Goal: Task Accomplishment & Management: Complete application form

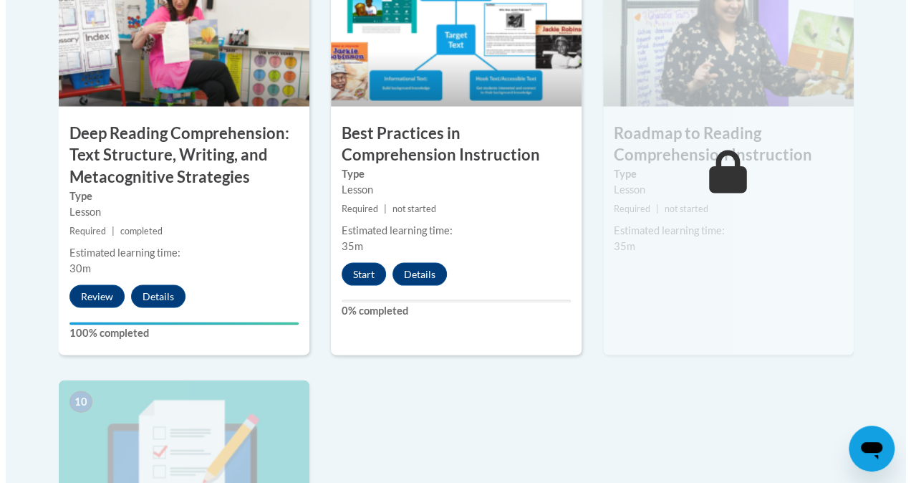
scroll to position [1330, 0]
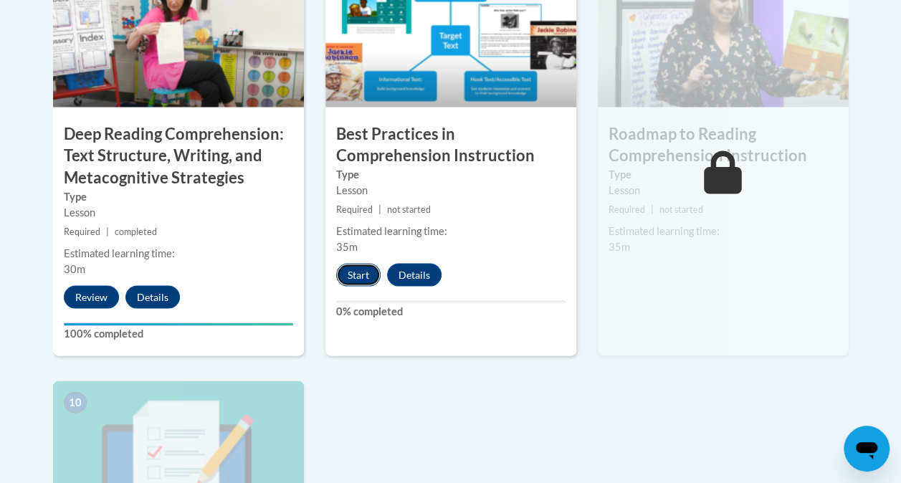
click at [347, 269] on button "Start" at bounding box center [358, 274] width 44 height 23
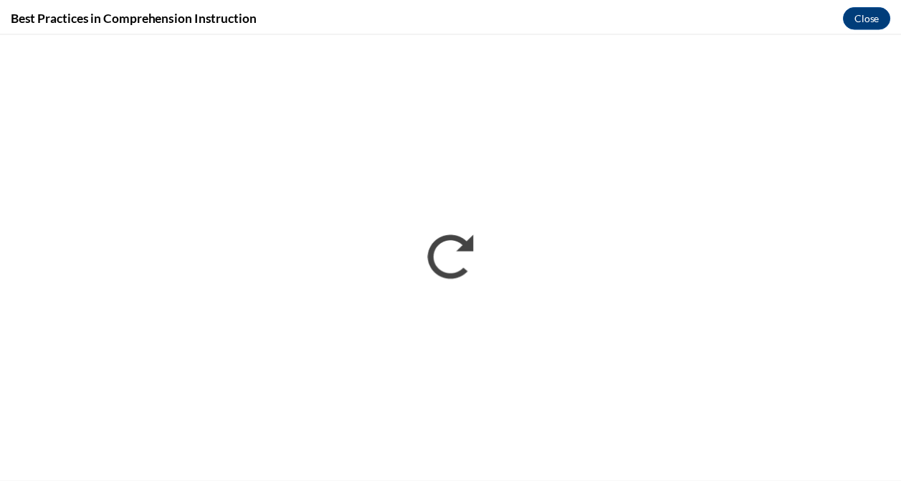
scroll to position [0, 0]
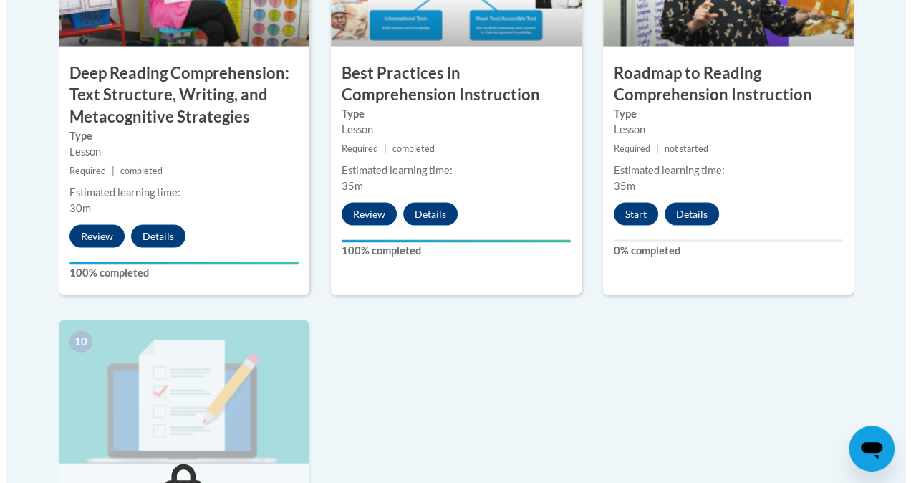
scroll to position [1364, 0]
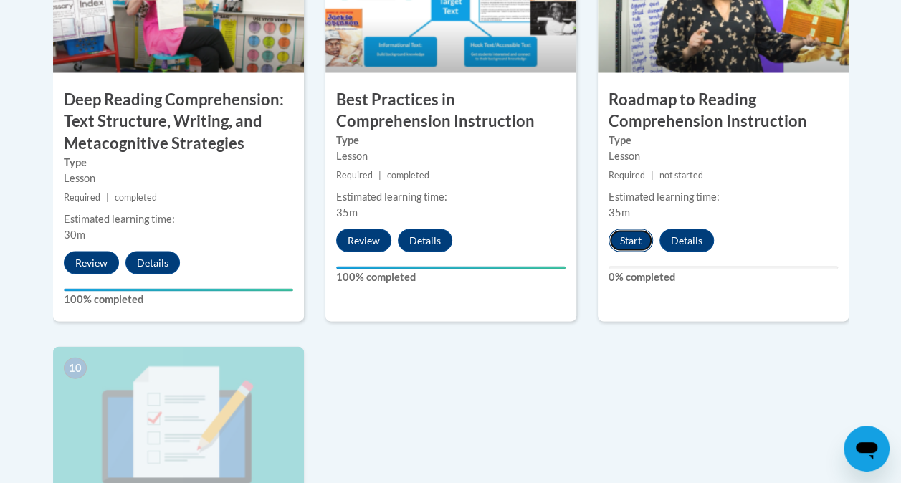
click at [614, 241] on button "Start" at bounding box center [630, 240] width 44 height 23
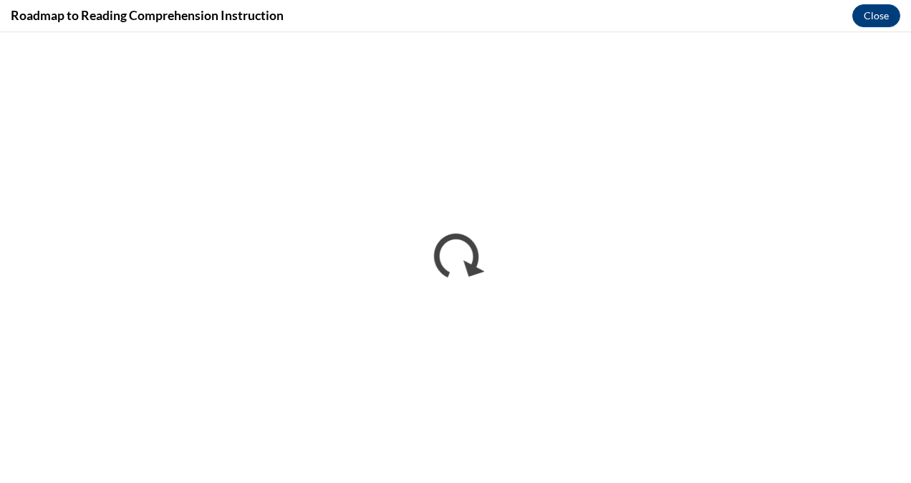
scroll to position [0, 0]
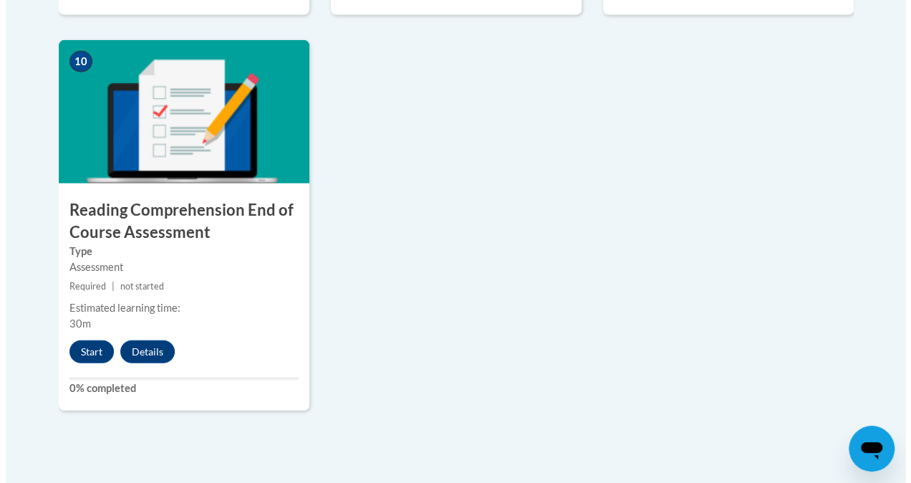
scroll to position [1671, 0]
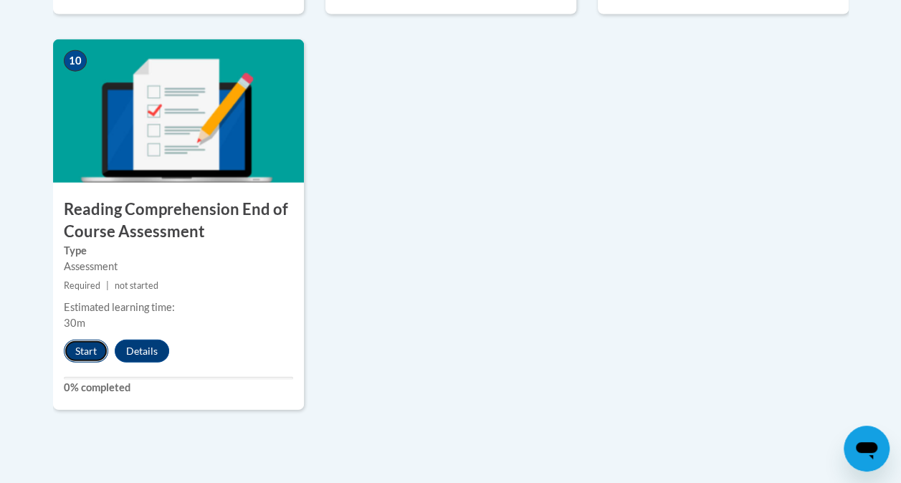
click at [87, 346] on button "Start" at bounding box center [86, 351] width 44 height 23
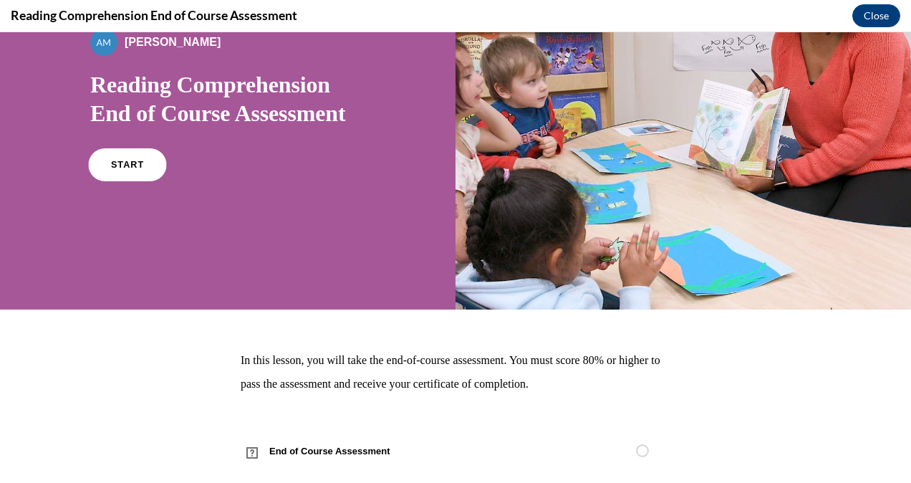
scroll to position [143, 0]
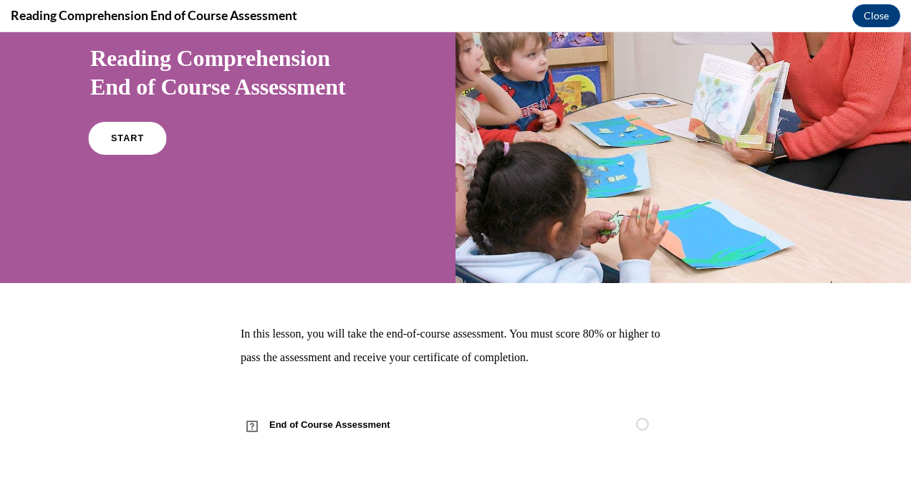
click at [112, 140] on span "START" at bounding box center [127, 138] width 33 height 11
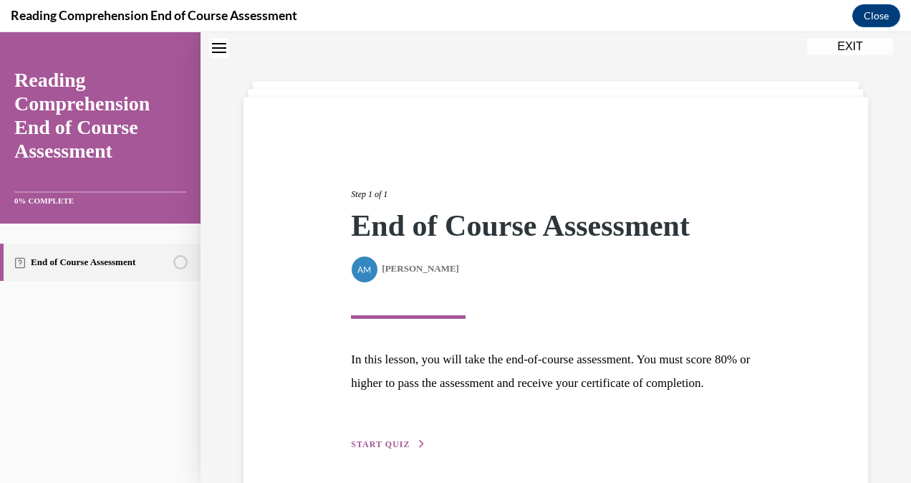
scroll to position [122, 0]
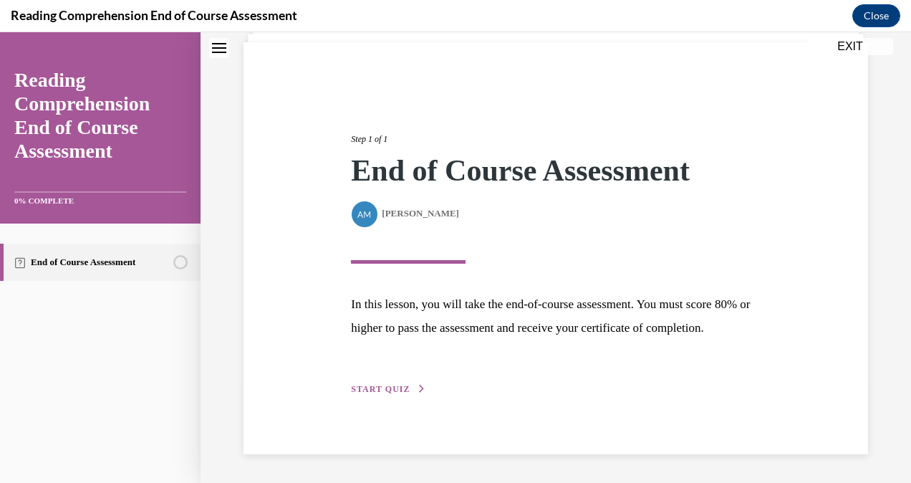
click at [391, 394] on button "START QUIZ" at bounding box center [388, 389] width 75 height 13
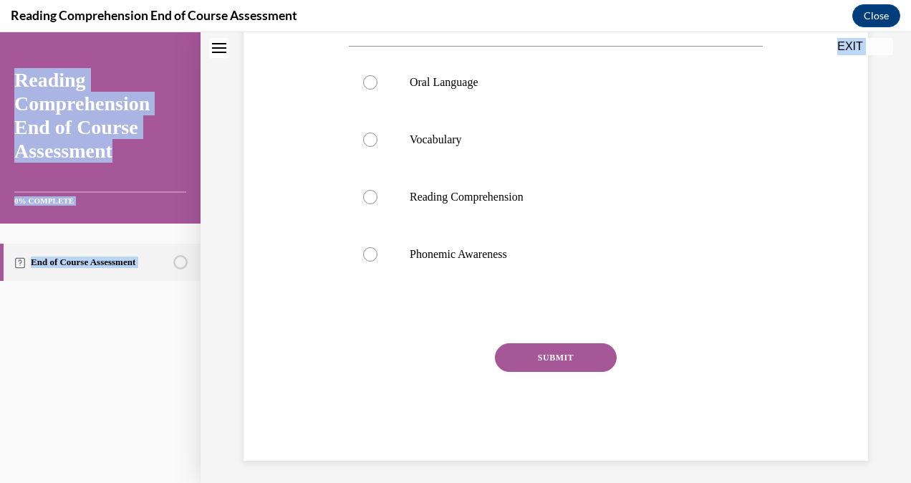
drag, startPoint x: 340, startPoint y: 161, endPoint x: 539, endPoint y: 509, distance: 400.2
click at [539, 482] on html "SKIP TO STEP Audio transcript EXIT Reading Comprehension End of Course Assessme…" at bounding box center [455, 257] width 911 height 451
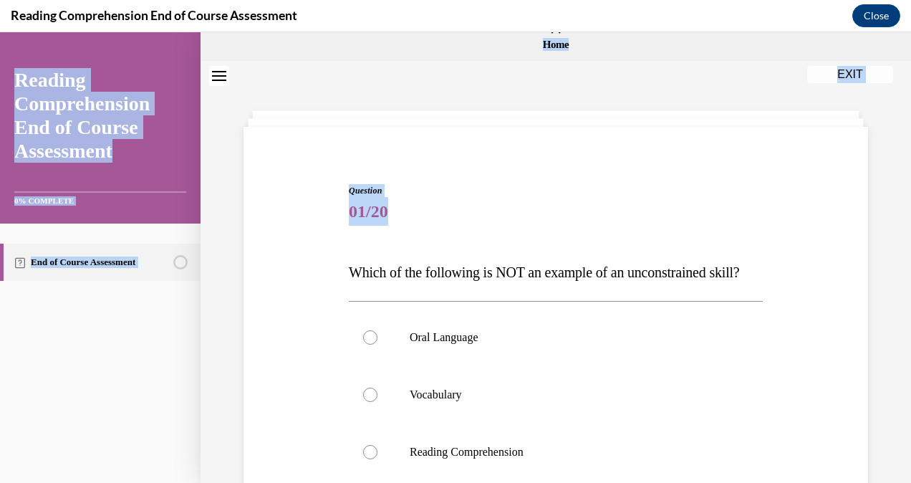
scroll to position [16, 0]
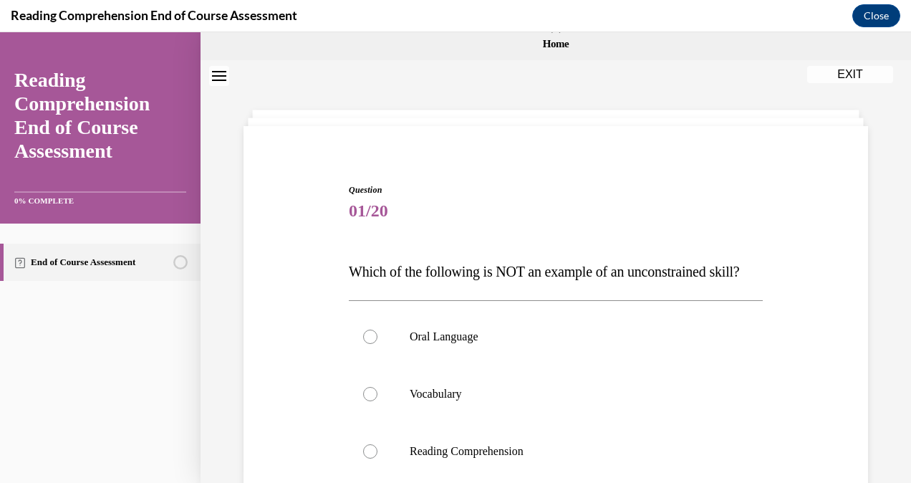
click at [474, 249] on div "Question 01/20 Which of the following is NOT an example of an unconstrained ski…" at bounding box center [556, 449] width 414 height 532
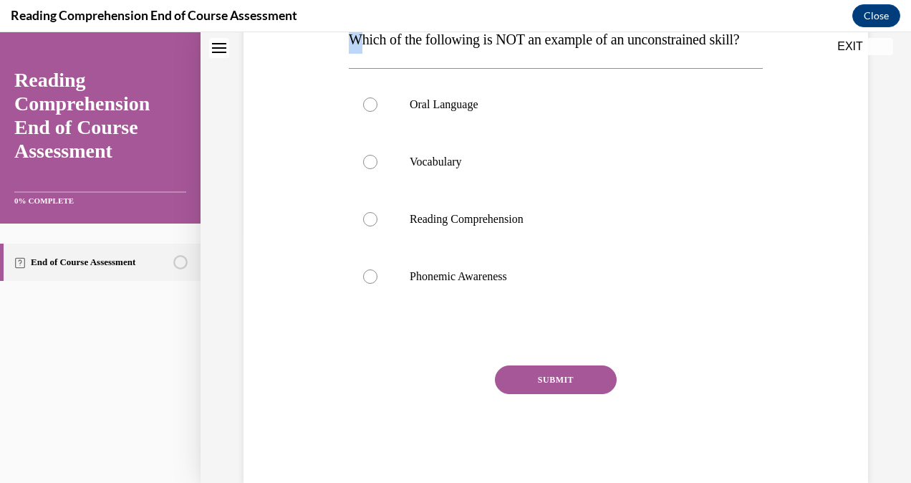
scroll to position [233, 0]
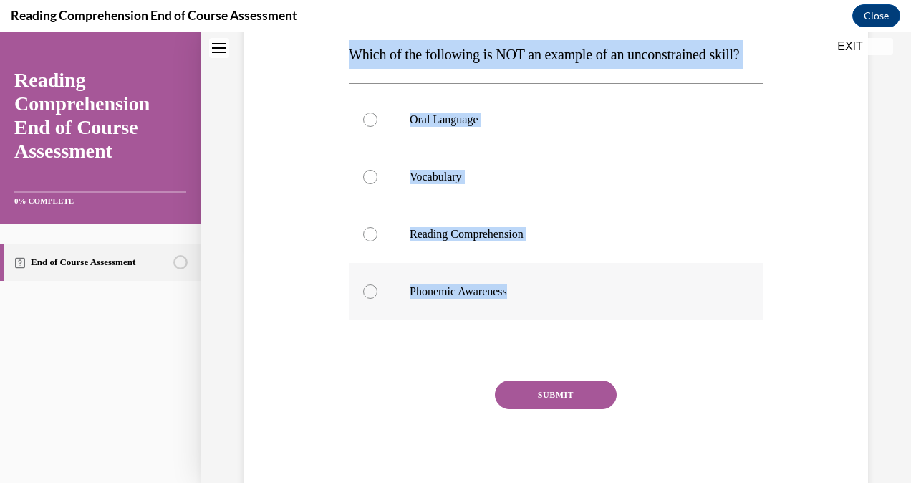
drag, startPoint x: 340, startPoint y: 36, endPoint x: 529, endPoint y: 327, distance: 347.4
click at [529, 327] on div "Question 01/20 Which of the following is NOT an example of an unconstrained ski…" at bounding box center [556, 210] width 632 height 575
copy div "Which of the following is NOT an example of an unconstrained skill? Oral Langua…"
click at [456, 320] on label "Phonemic Awareness" at bounding box center [556, 291] width 414 height 57
click at [378, 299] on input "Phonemic Awareness" at bounding box center [370, 291] width 14 height 14
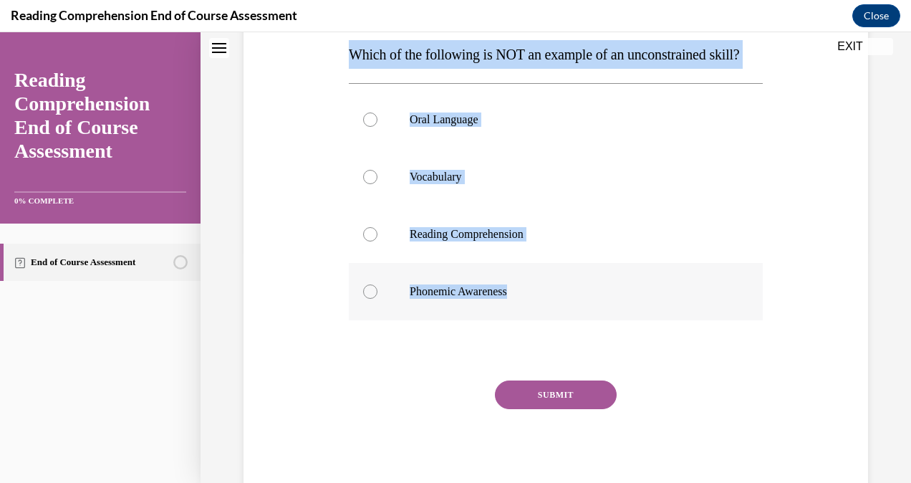
radio input "true"
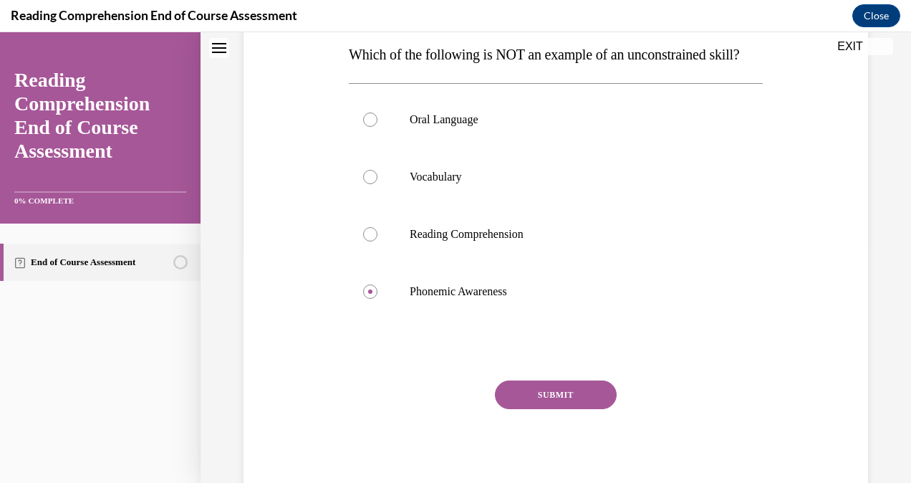
click at [507, 409] on button "SUBMIT" at bounding box center [556, 394] width 122 height 29
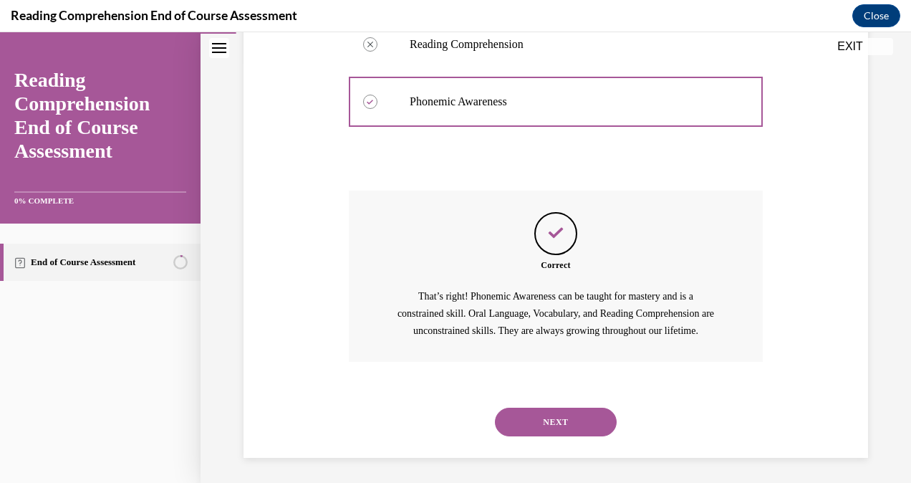
scroll to position [471, 0]
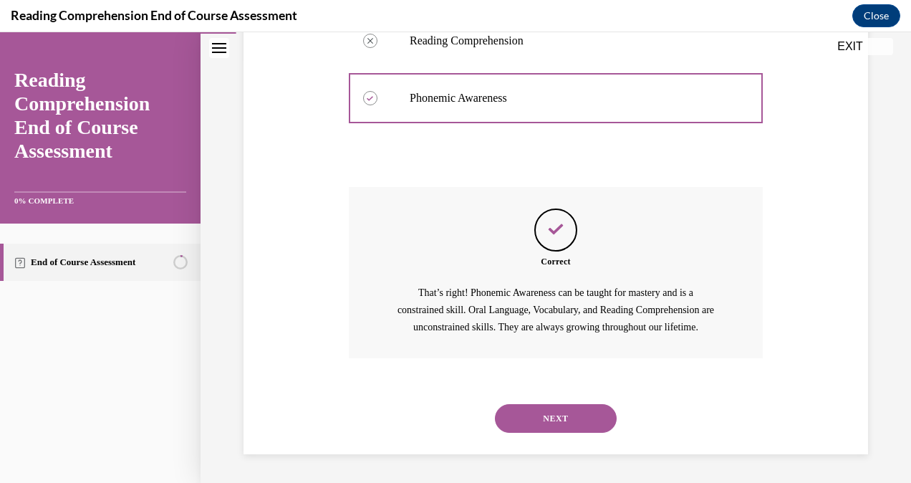
click at [519, 425] on button "NEXT" at bounding box center [556, 418] width 122 height 29
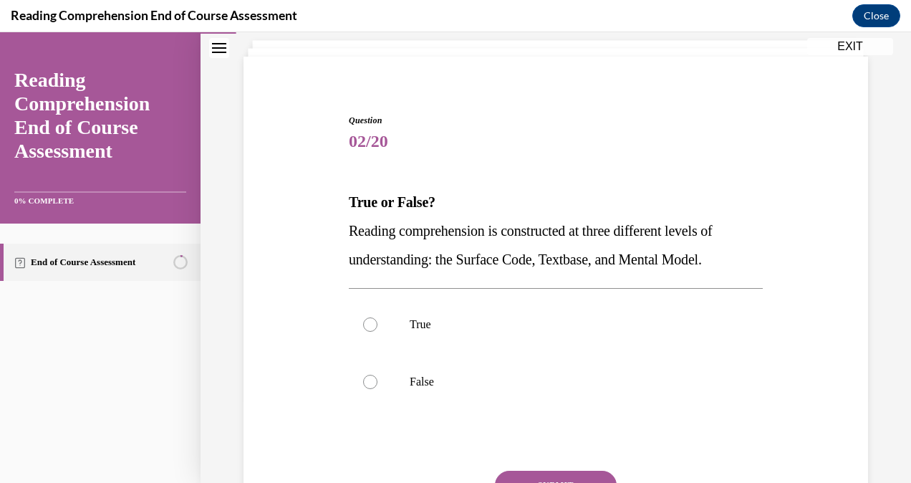
scroll to position [89, 0]
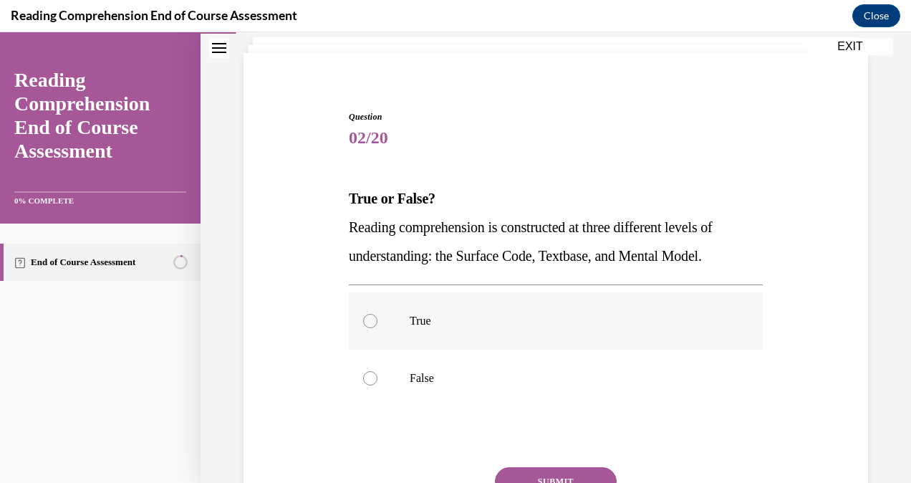
click at [487, 320] on p "True" at bounding box center [568, 321] width 317 height 14
click at [378, 320] on input "True" at bounding box center [370, 321] width 14 height 14
radio input "true"
click at [512, 471] on button "SUBMIT" at bounding box center [556, 481] width 122 height 29
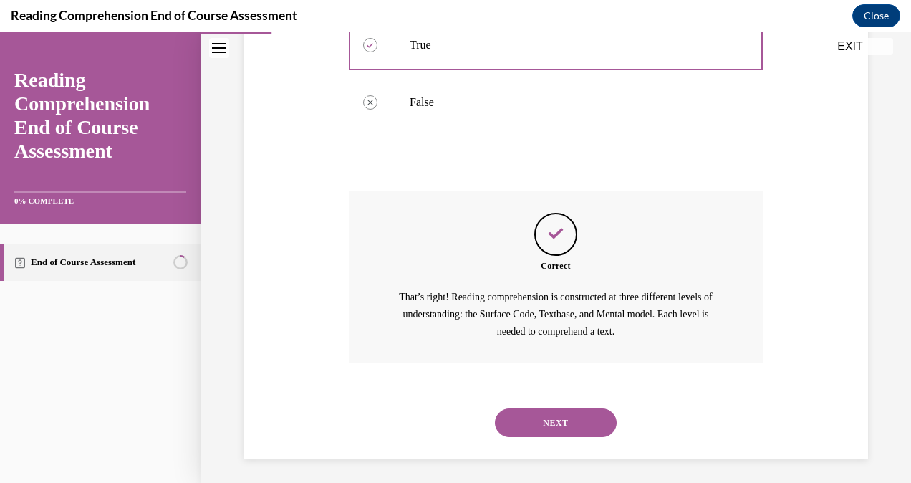
scroll to position [368, 0]
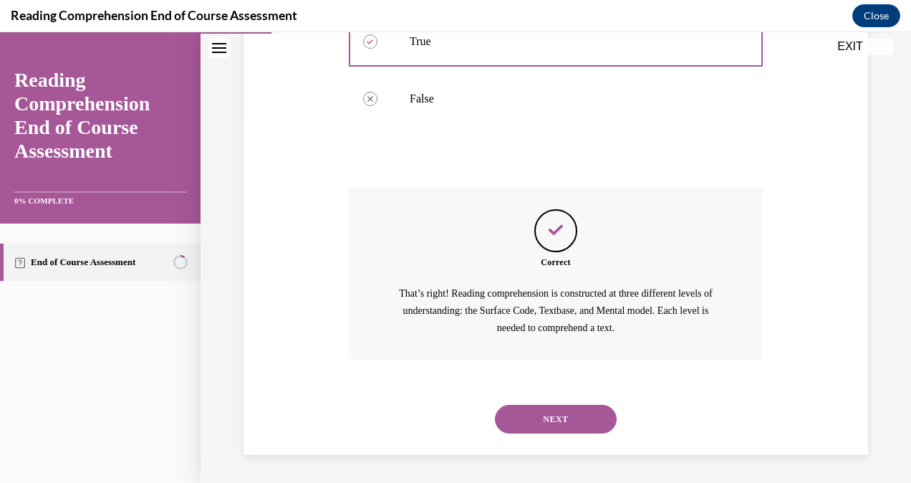
click at [517, 417] on button "NEXT" at bounding box center [556, 419] width 122 height 29
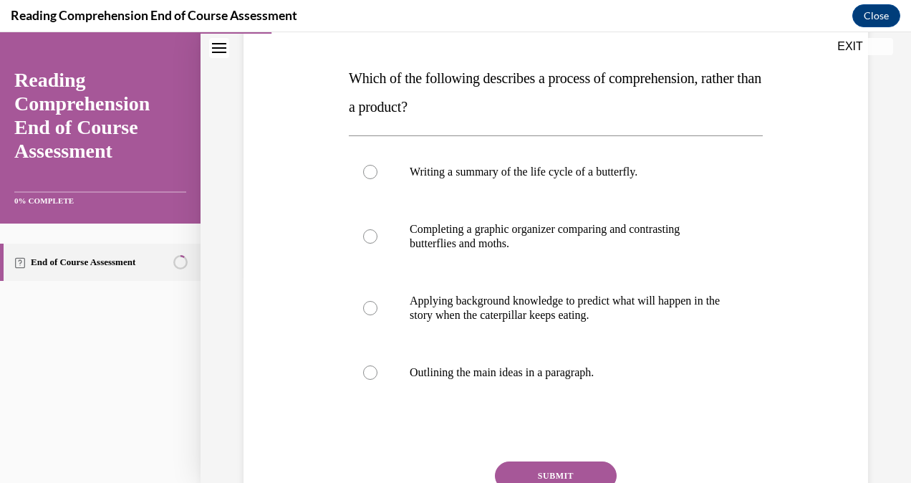
scroll to position [212, 0]
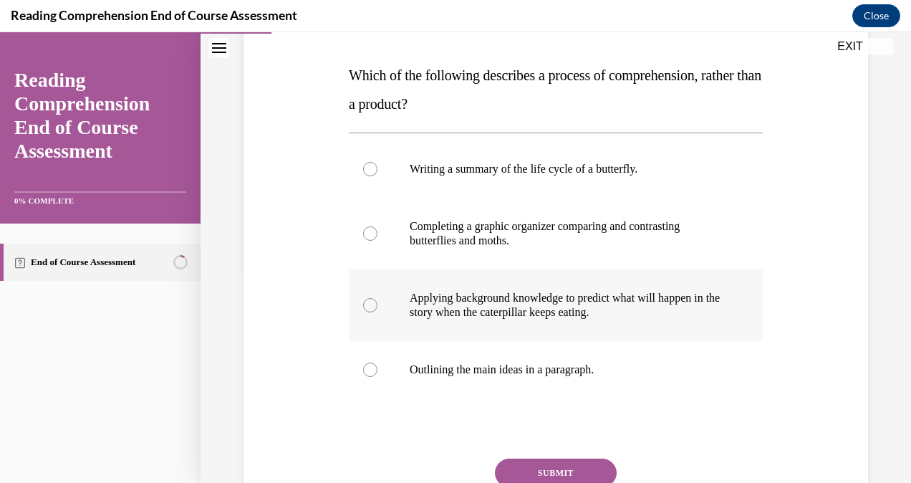
click at [584, 331] on label "Applying background knowledge to predict what will happen in the story when the…" at bounding box center [556, 305] width 414 height 72
click at [378, 312] on input "Applying background knowledge to predict what will happen in the story when the…" at bounding box center [370, 305] width 14 height 14
radio input "true"
click at [564, 463] on button "SUBMIT" at bounding box center [556, 473] width 122 height 29
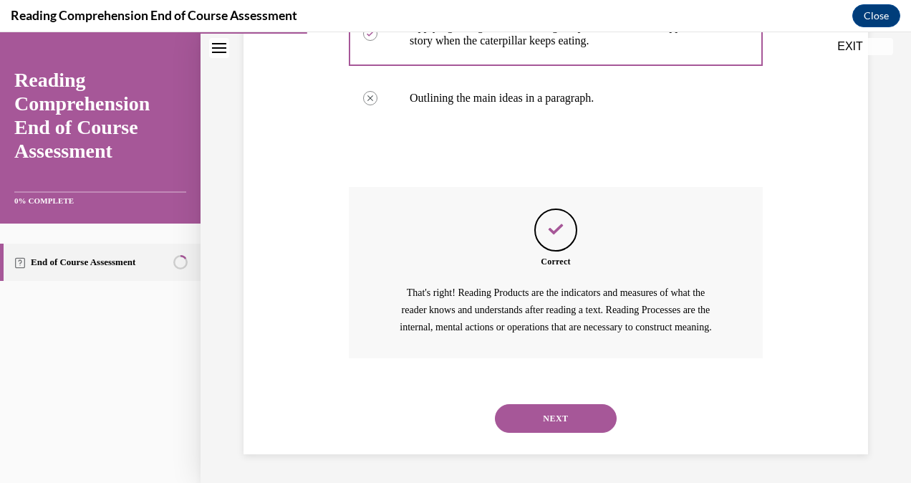
scroll to position [500, 0]
click at [547, 417] on button "NEXT" at bounding box center [556, 418] width 122 height 29
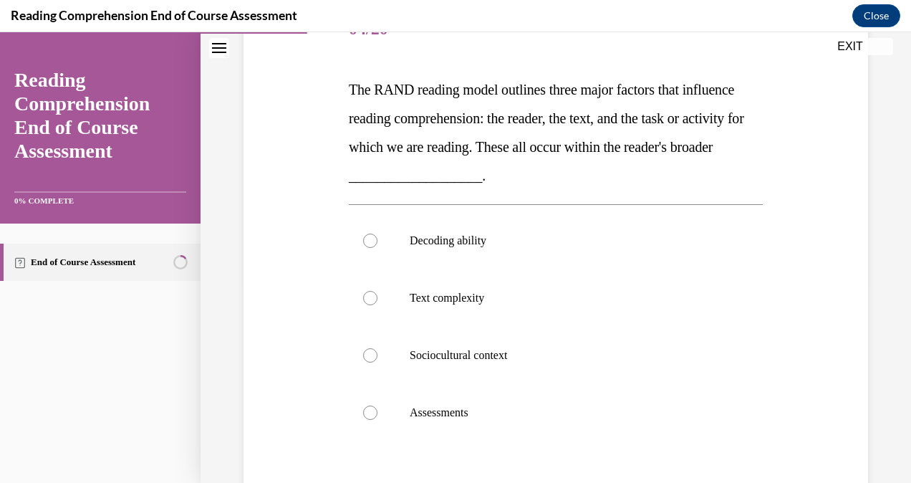
scroll to position [199, 0]
click at [528, 372] on label "Sociocultural context" at bounding box center [556, 353] width 414 height 57
click at [378, 361] on input "Sociocultural context" at bounding box center [370, 354] width 14 height 14
radio input "true"
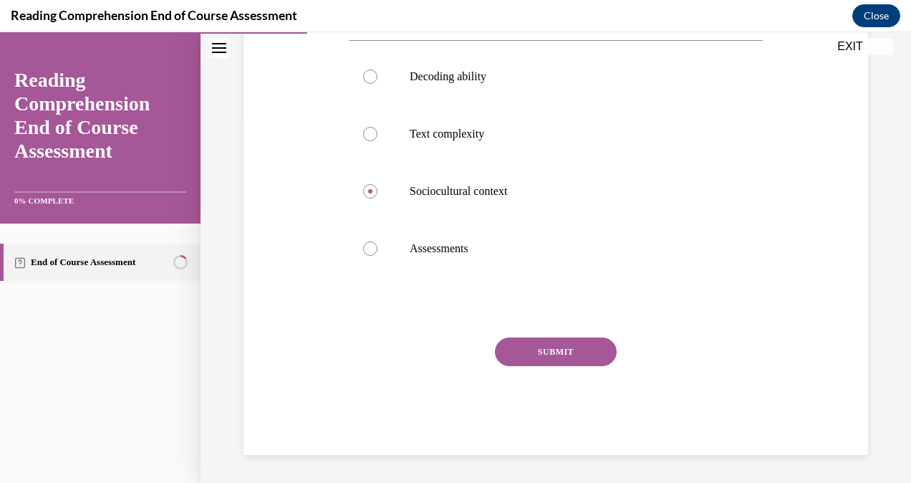
click at [529, 354] on button "SUBMIT" at bounding box center [556, 351] width 122 height 29
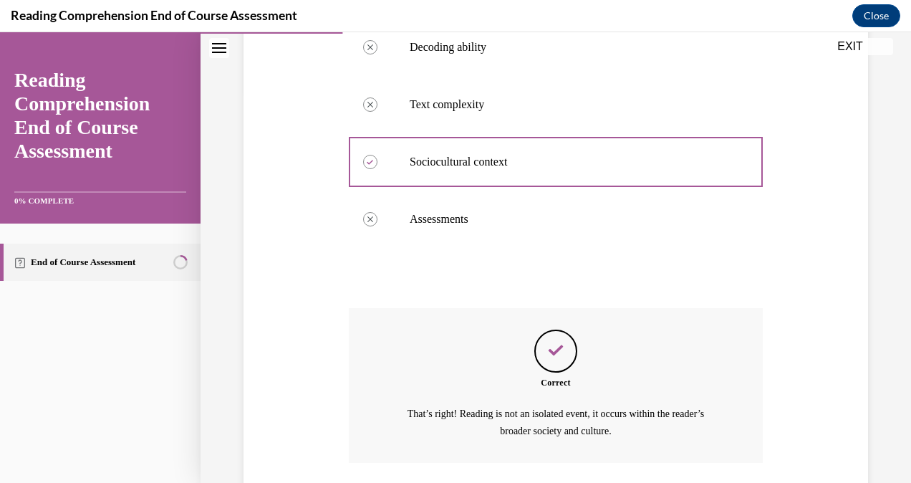
scroll to position [494, 0]
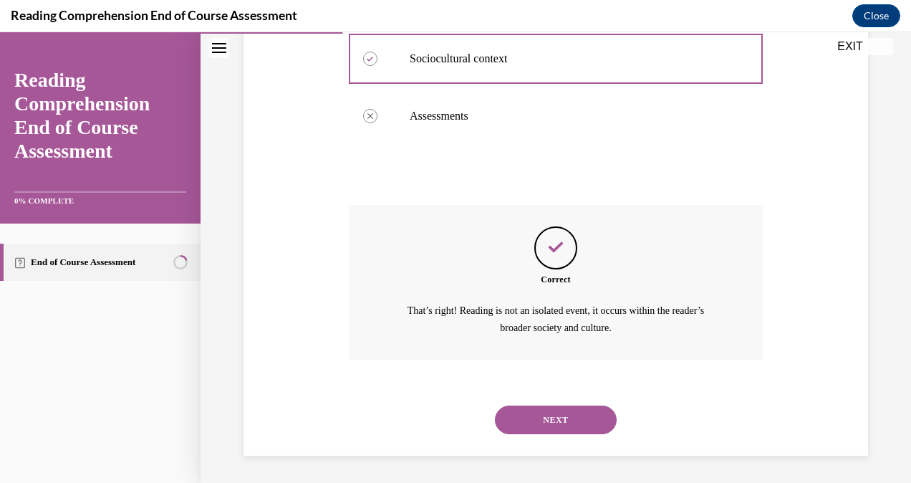
click at [521, 407] on button "NEXT" at bounding box center [556, 420] width 122 height 29
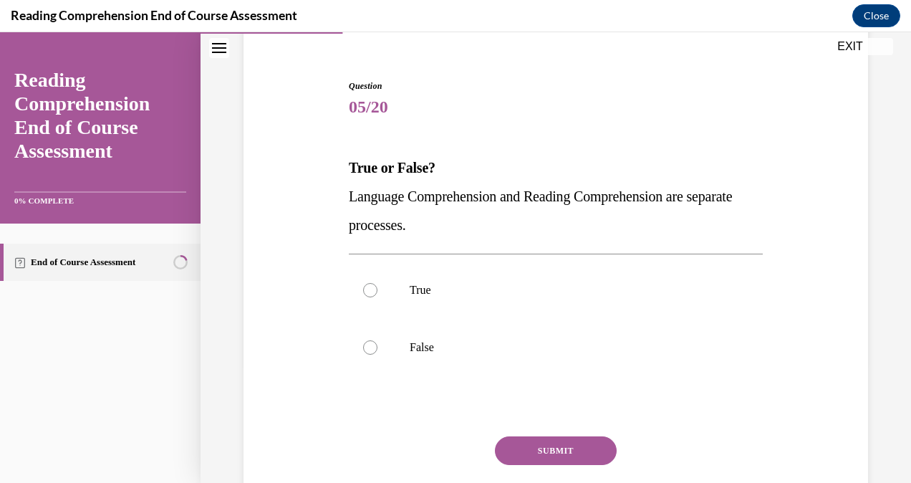
scroll to position [123, 0]
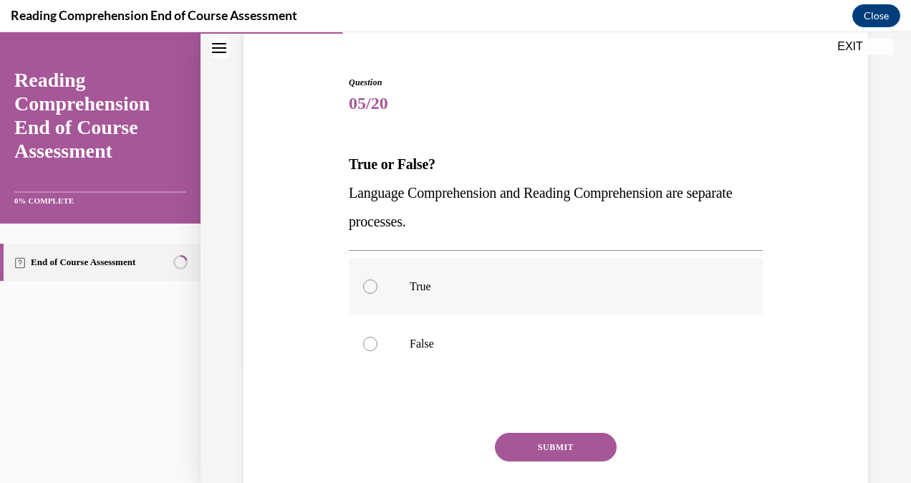
click at [463, 304] on label "True" at bounding box center [556, 286] width 414 height 57
click at [378, 294] on input "True" at bounding box center [370, 286] width 14 height 14
radio input "true"
click at [517, 437] on button "SUBMIT" at bounding box center [556, 447] width 122 height 29
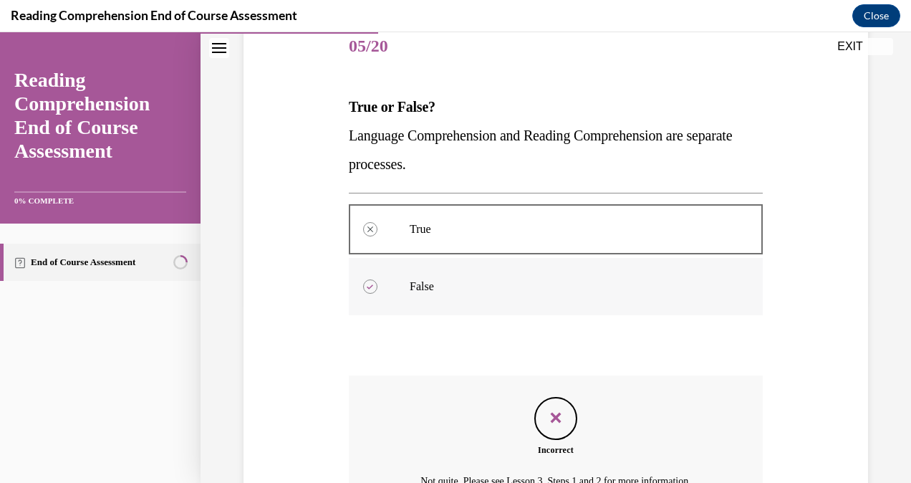
scroll to position [335, 0]
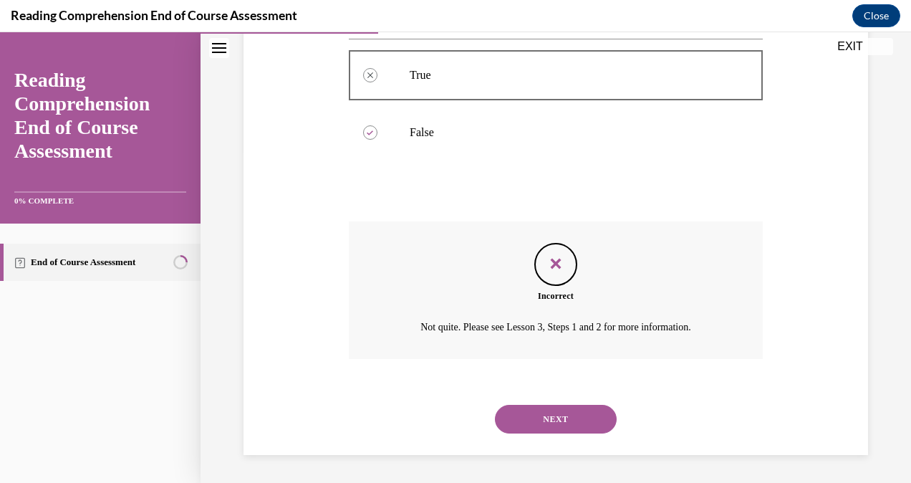
click at [507, 416] on button "NEXT" at bounding box center [556, 419] width 122 height 29
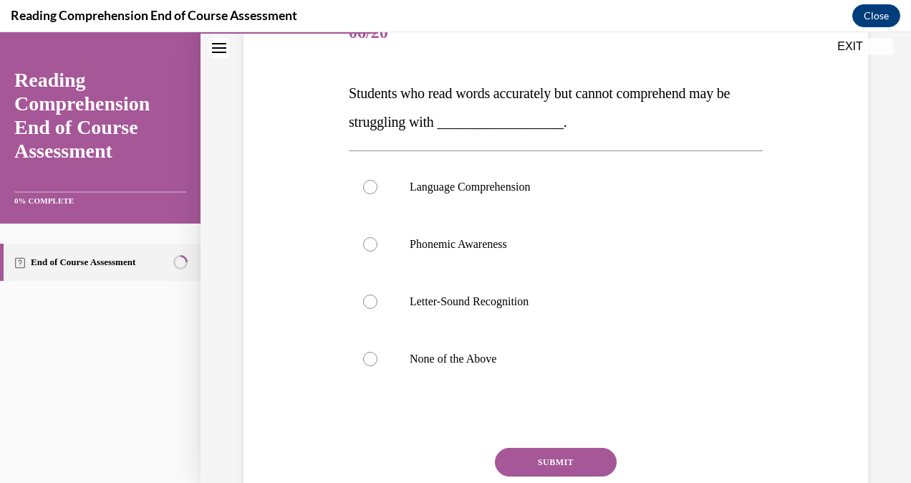
scroll to position [195, 0]
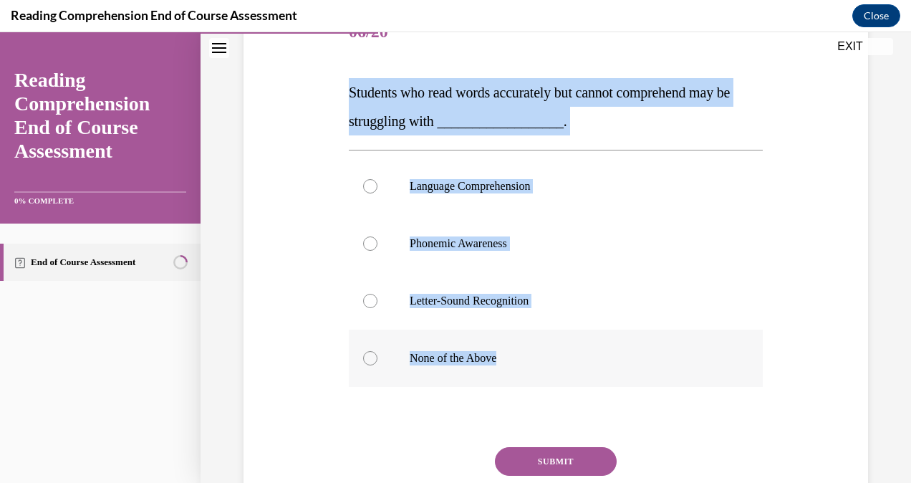
drag, startPoint x: 338, startPoint y: 94, endPoint x: 517, endPoint y: 359, distance: 319.9
click at [517, 359] on div "Question 06/20 Students who read words accurately but cannot comprehend may be …" at bounding box center [556, 262] width 632 height 603
copy div "Students who read words accurately but cannot comprehend may be struggling with…"
click at [547, 229] on label "Phonemic Awareness" at bounding box center [556, 243] width 414 height 57
click at [378, 236] on input "Phonemic Awareness" at bounding box center [370, 243] width 14 height 14
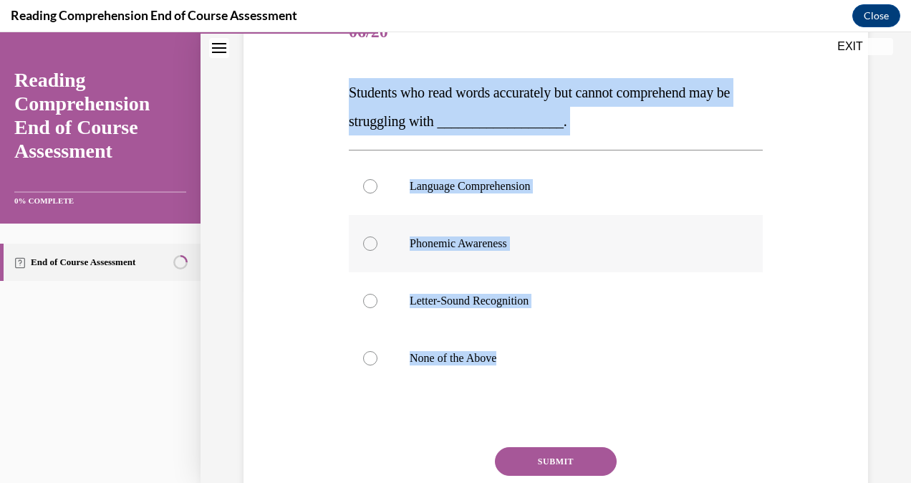
radio input "true"
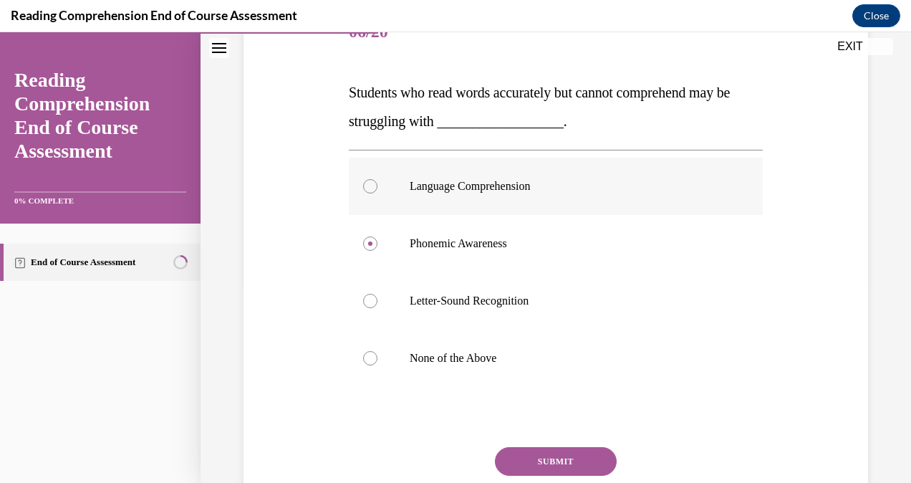
click at [520, 198] on label "Language Comprehension" at bounding box center [556, 186] width 414 height 57
click at [378, 193] on input "Language Comprehension" at bounding box center [370, 186] width 14 height 14
radio input "true"
click at [524, 456] on button "SUBMIT" at bounding box center [556, 461] width 122 height 29
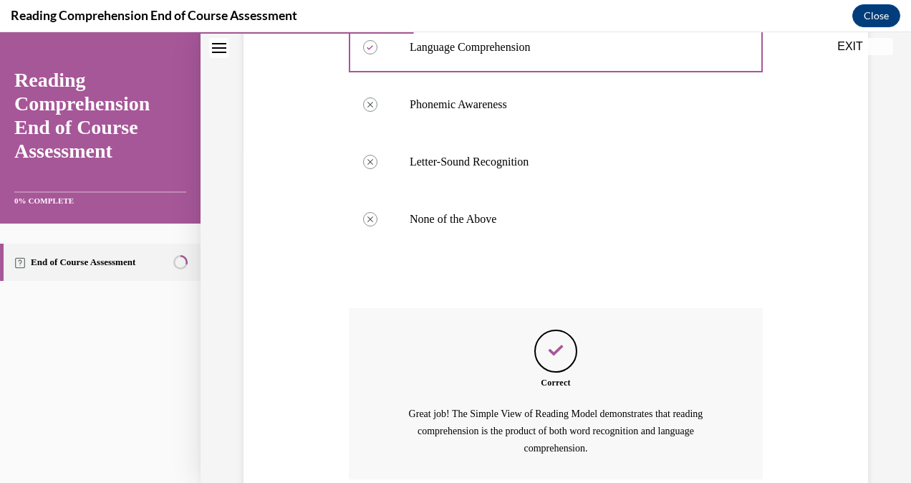
scroll to position [454, 0]
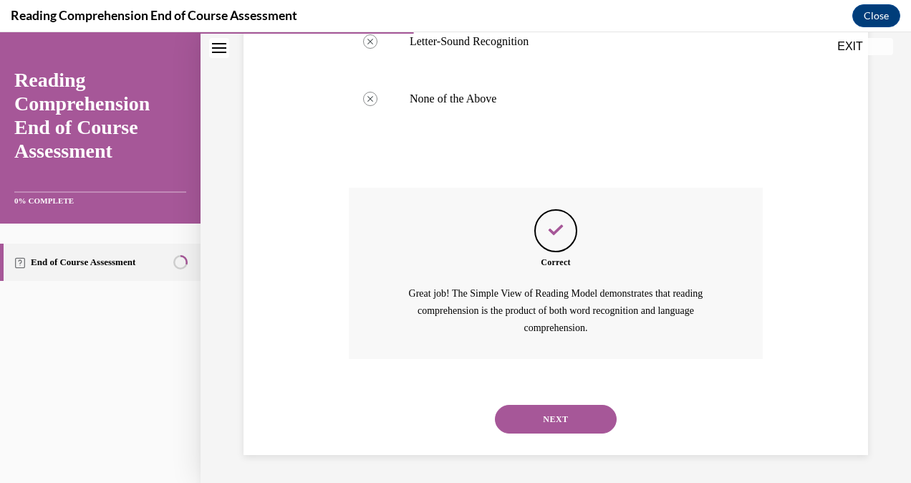
click at [513, 415] on button "NEXT" at bounding box center [556, 419] width 122 height 29
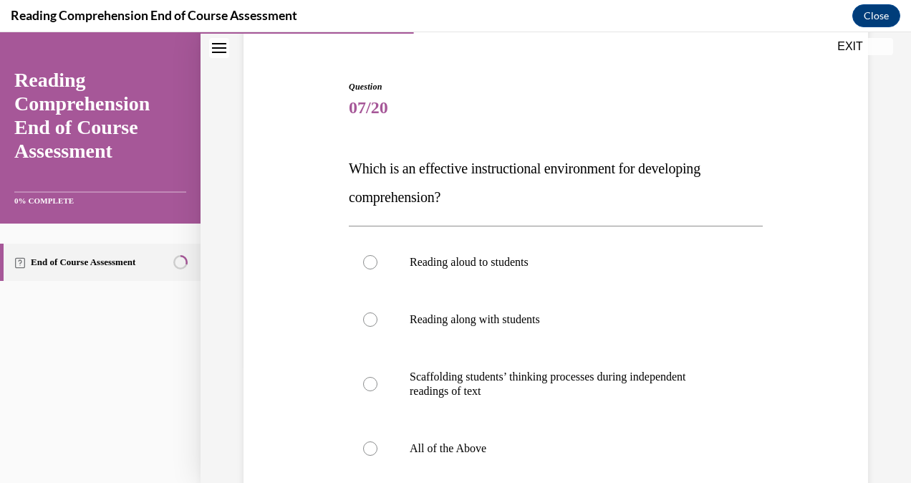
scroll to position [120, 0]
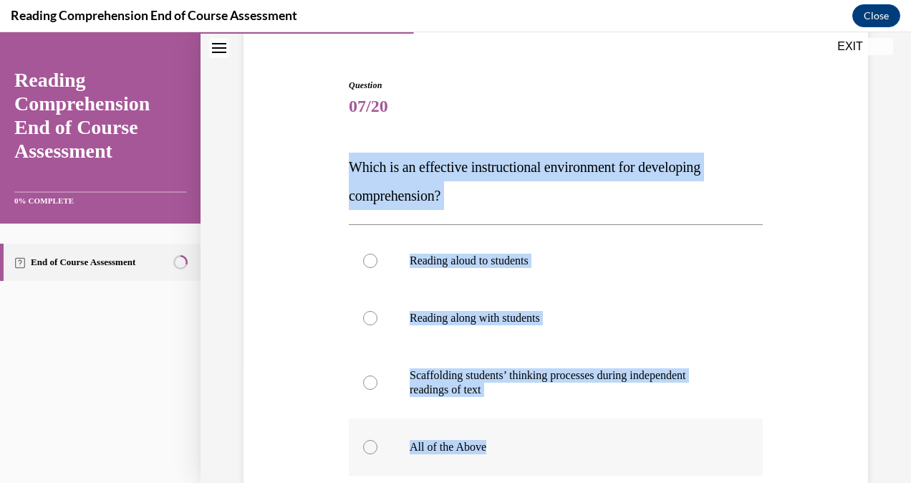
drag, startPoint x: 344, startPoint y: 168, endPoint x: 506, endPoint y: 436, distance: 313.7
click at [506, 436] on div "Question 07/20 Which is an effective instructional environment for developing c…" at bounding box center [555, 355] width 421 height 596
copy div "Which is an effective instructional environment for developing comprehension? R…"
click at [431, 443] on p "All of the Above" at bounding box center [568, 447] width 317 height 14
click at [378, 443] on input "All of the Above" at bounding box center [370, 447] width 14 height 14
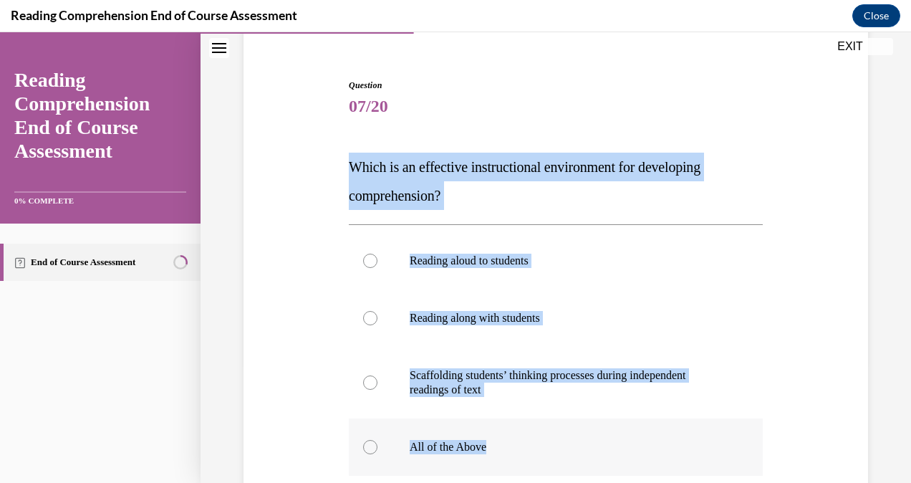
radio input "true"
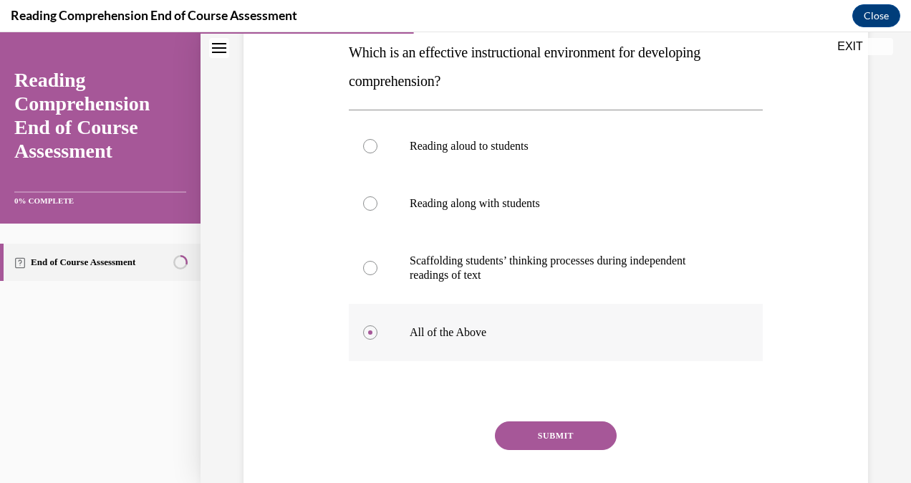
scroll to position [238, 0]
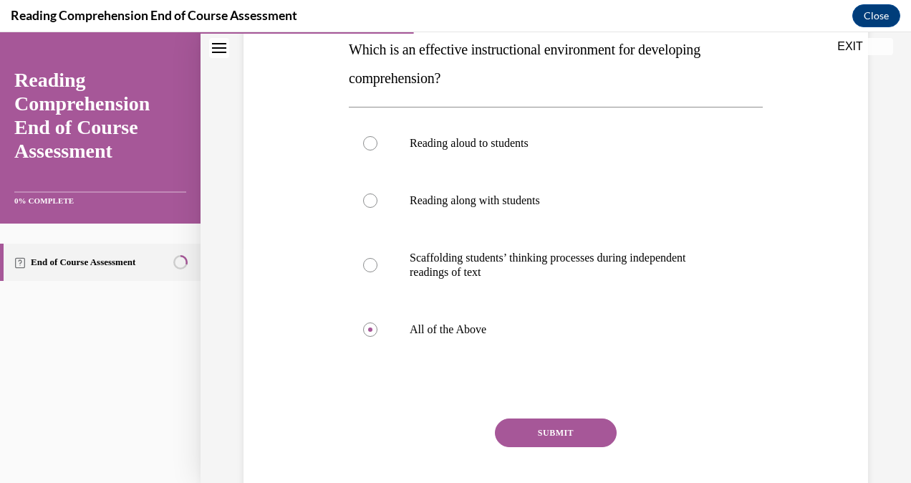
click at [514, 437] on button "SUBMIT" at bounding box center [556, 432] width 122 height 29
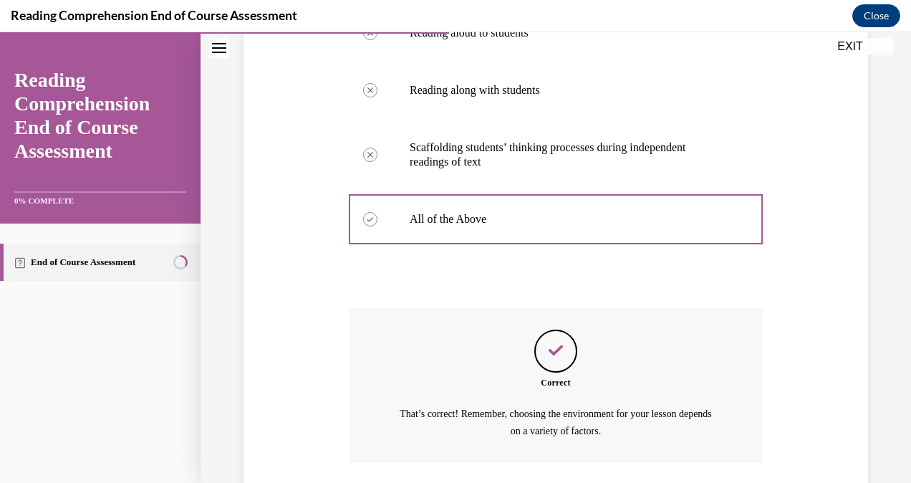
scroll to position [451, 0]
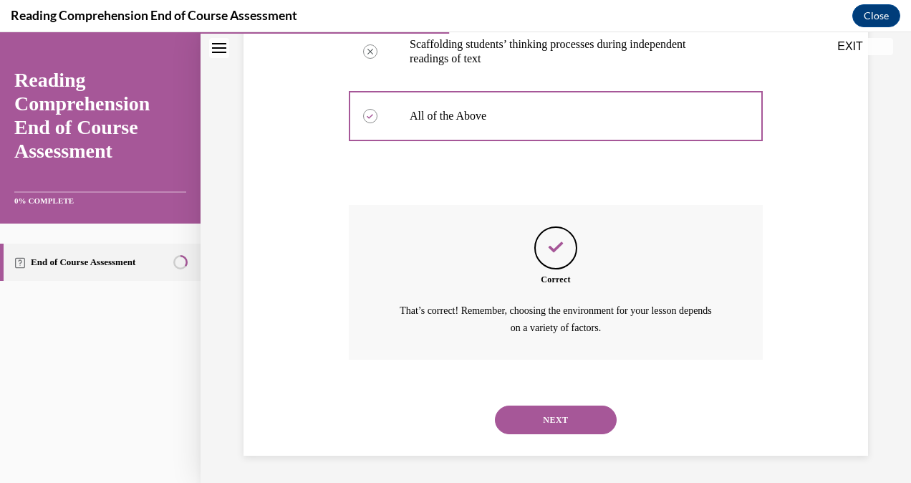
click at [515, 417] on button "NEXT" at bounding box center [556, 420] width 122 height 29
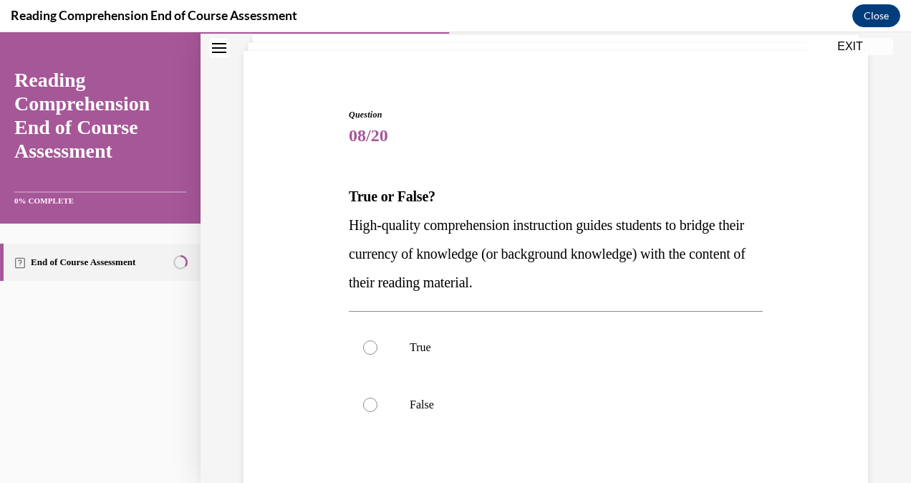
scroll to position [92, 0]
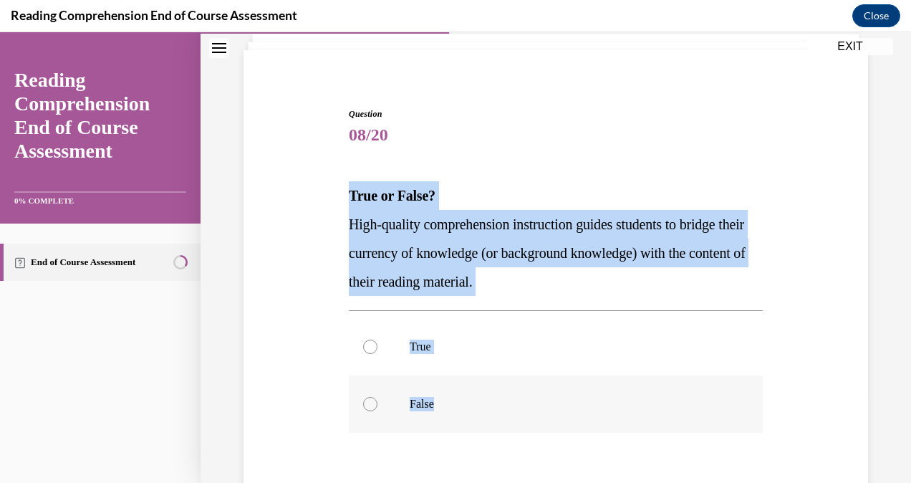
drag, startPoint x: 338, startPoint y: 196, endPoint x: 456, endPoint y: 404, distance: 238.7
click at [456, 404] on div "Question 08/20 True or False? High-quality comprehension instruction guides stu…" at bounding box center [556, 337] width 632 height 546
copy div "True or False? High-quality comprehension instruction guides students to bridge…"
click at [546, 180] on div "Question 08/20 True or False? High-quality comprehension instruction guides stu…" at bounding box center [556, 358] width 414 height 503
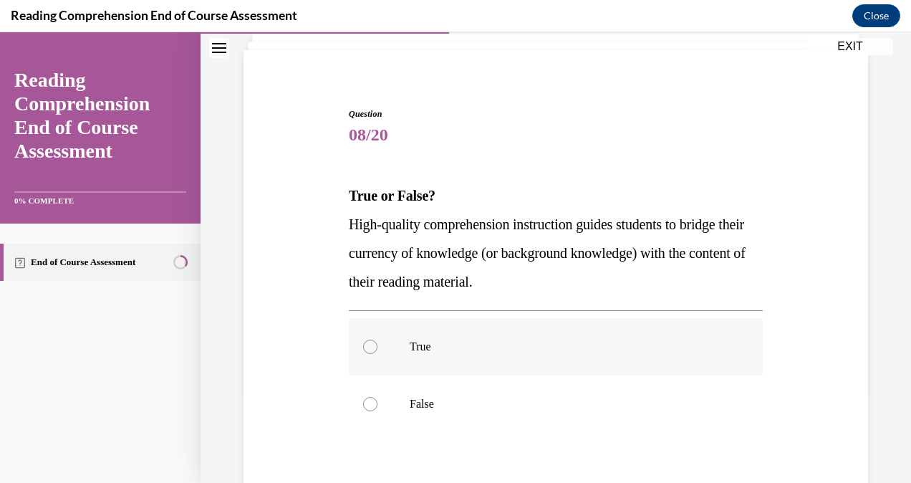
click at [426, 344] on p "True" at bounding box center [568, 347] width 317 height 14
click at [378, 344] on input "True" at bounding box center [370, 347] width 14 height 14
radio input "true"
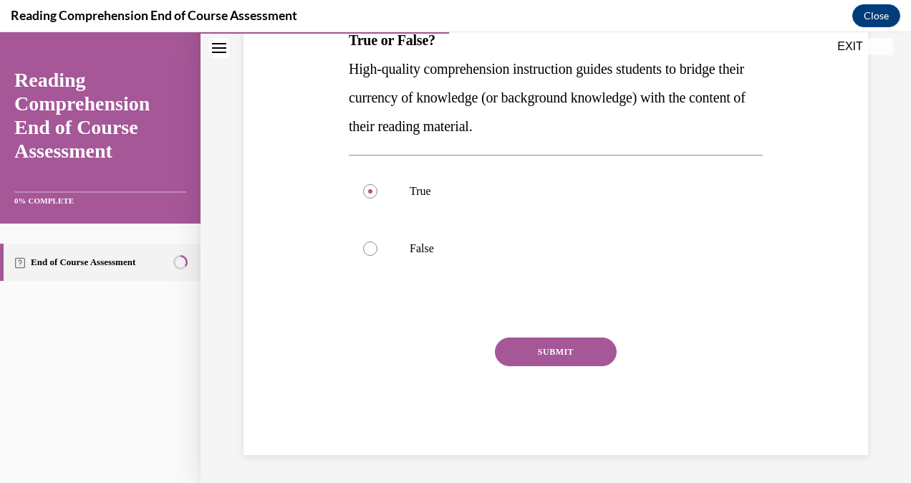
click at [534, 353] on button "SUBMIT" at bounding box center [556, 351] width 122 height 29
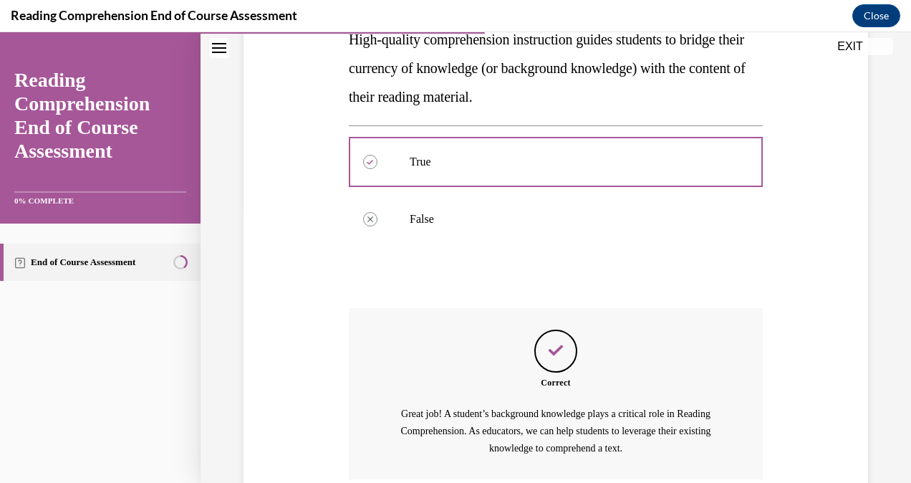
scroll to position [397, 0]
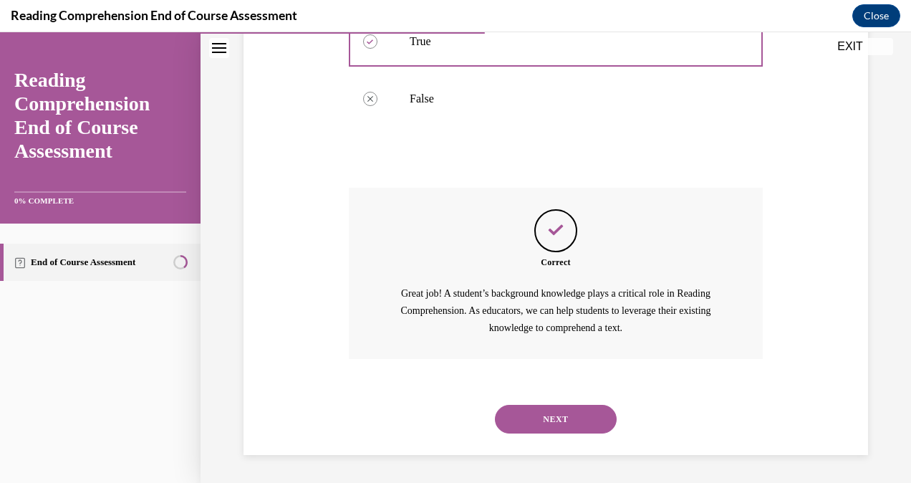
click at [512, 427] on button "NEXT" at bounding box center [556, 419] width 122 height 29
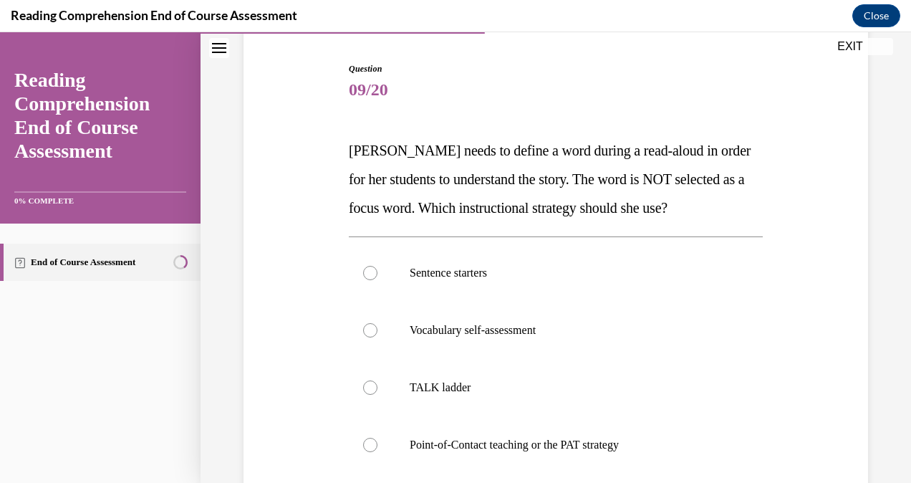
scroll to position [138, 0]
click at [441, 453] on label "Point-of-Contact teaching or the PAT strategy" at bounding box center [556, 444] width 414 height 57
click at [378, 451] on input "Point-of-Contact teaching or the PAT strategy" at bounding box center [370, 444] width 14 height 14
radio input "true"
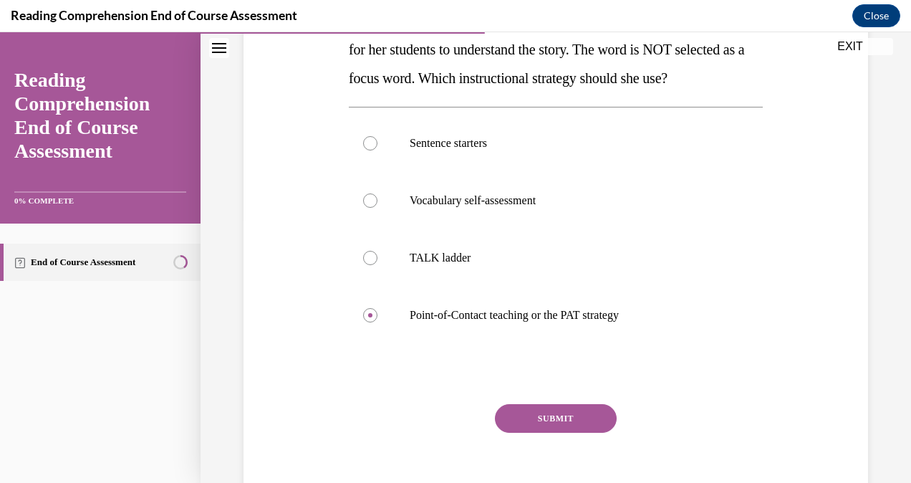
click at [545, 413] on button "SUBMIT" at bounding box center [556, 418] width 122 height 29
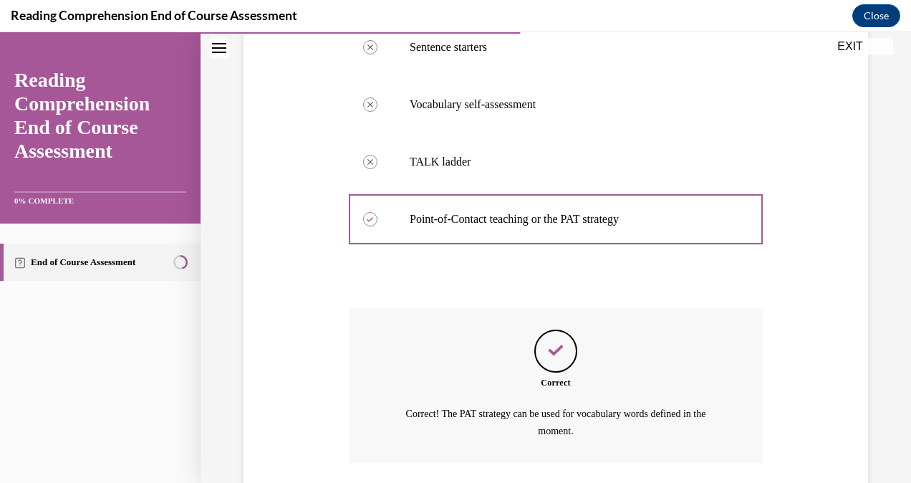
scroll to position [466, 0]
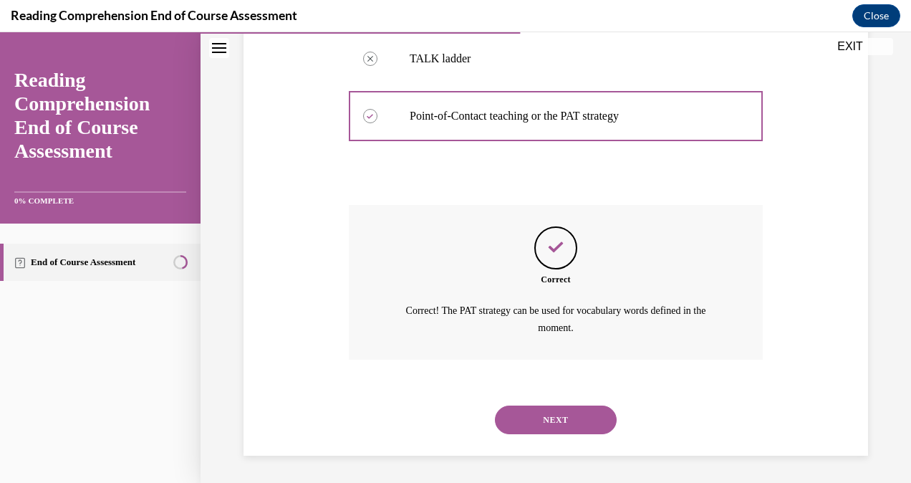
click at [534, 418] on button "NEXT" at bounding box center [556, 420] width 122 height 29
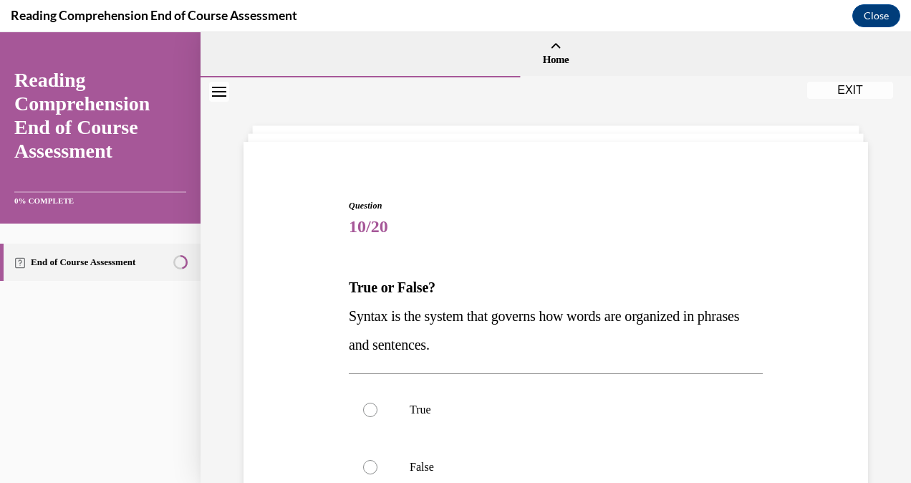
click at [534, 418] on label "True" at bounding box center [556, 409] width 414 height 57
click at [378, 417] on input "True" at bounding box center [370, 410] width 14 height 14
radio input "true"
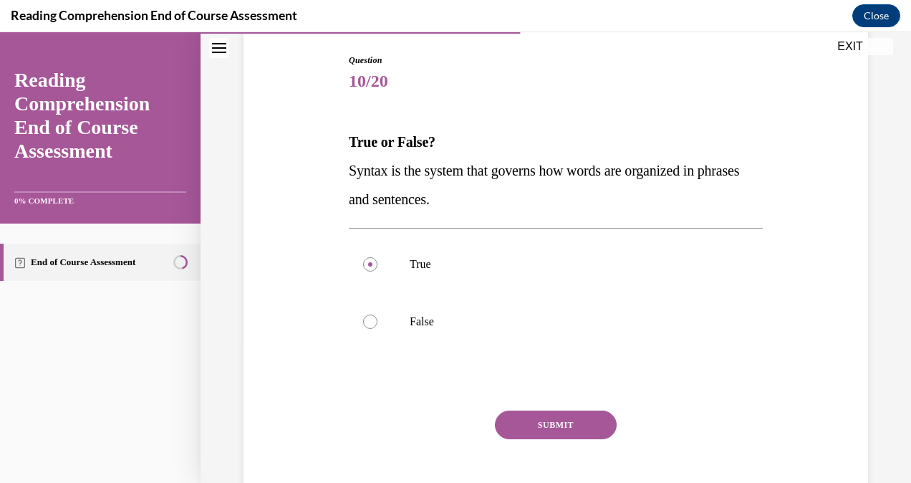
scroll to position [148, 0]
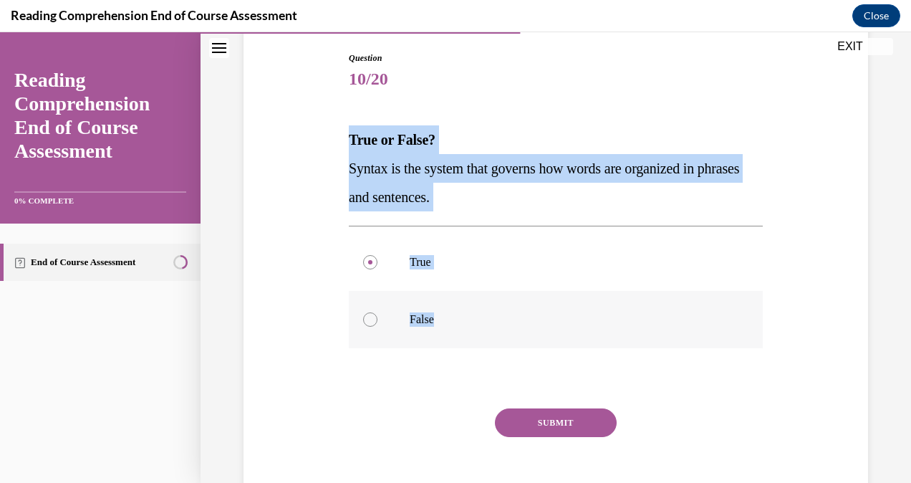
drag, startPoint x: 336, startPoint y: 135, endPoint x: 454, endPoint y: 328, distance: 226.7
click at [454, 328] on div "Question 10/20 True or False? Syntax is the system that governs how words are o…" at bounding box center [556, 267] width 632 height 517
copy div "True or False? Syntax is the system that governs how words are organized in phr…"
click at [454, 258] on p "True" at bounding box center [568, 262] width 317 height 14
click at [378, 258] on input "True" at bounding box center [370, 262] width 14 height 14
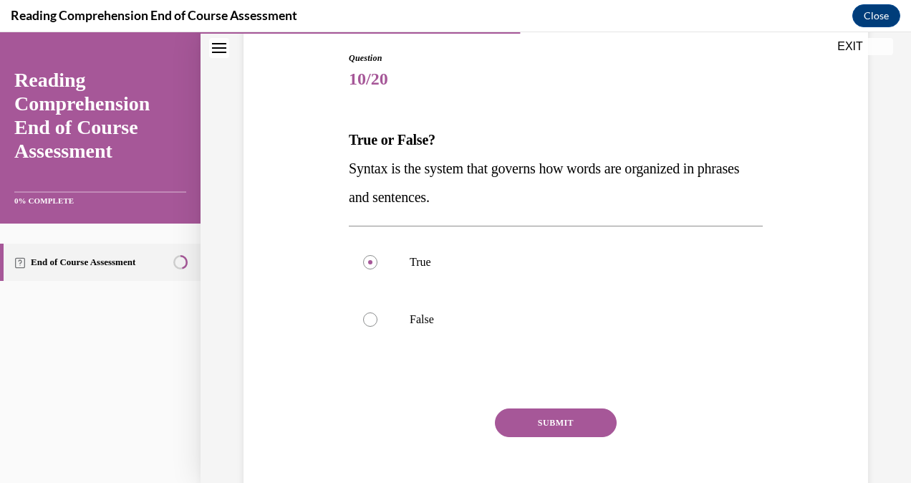
click at [505, 424] on button "SUBMIT" at bounding box center [556, 422] width 122 height 29
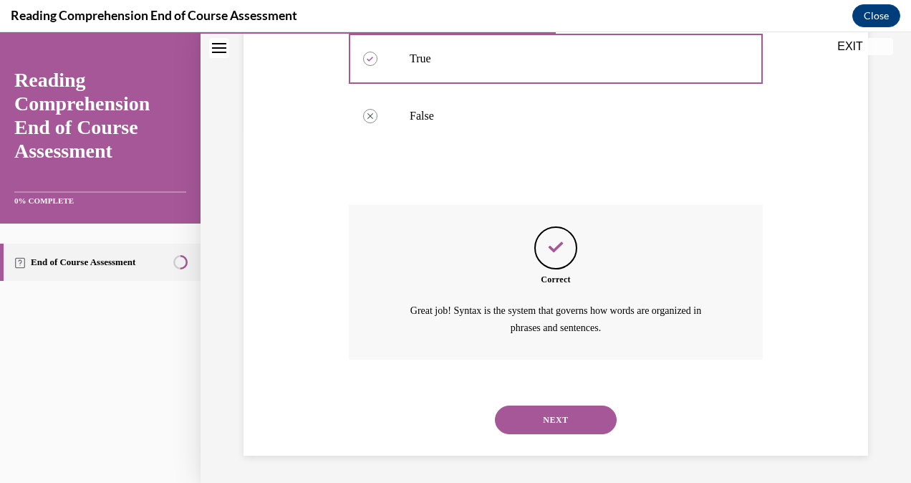
scroll to position [351, 0]
click at [517, 421] on button "NEXT" at bounding box center [556, 420] width 122 height 29
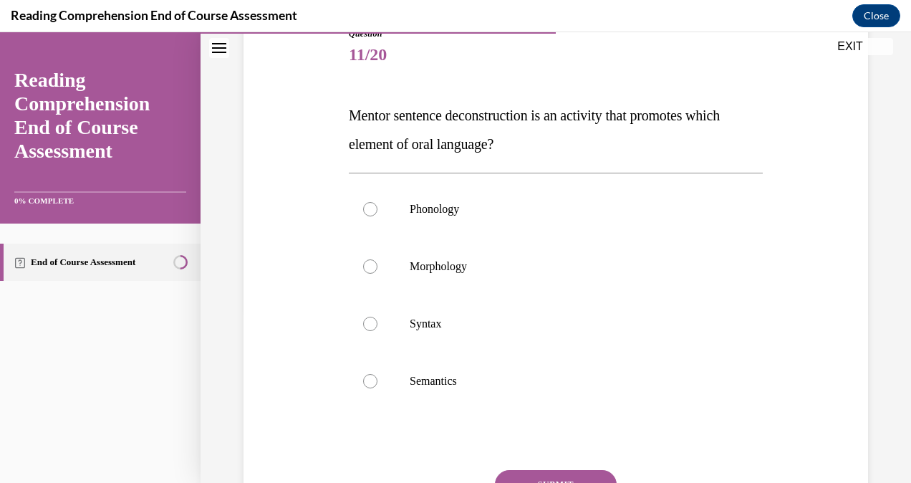
scroll to position [173, 0]
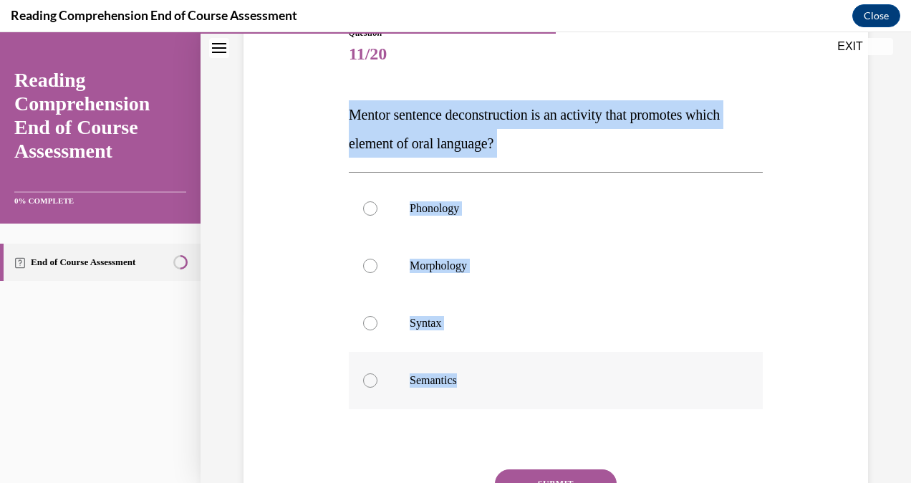
drag, startPoint x: 347, startPoint y: 112, endPoint x: 464, endPoint y: 383, distance: 294.3
click at [464, 383] on div "Question 11/20 Mentor sentence deconstruction is an activity that promotes whic…" at bounding box center [556, 307] width 414 height 560
copy div "Mentor sentence deconstruction is an activity that promotes which element of or…"
click at [487, 345] on label "Syntax" at bounding box center [556, 322] width 414 height 57
click at [378, 330] on input "Syntax" at bounding box center [370, 323] width 14 height 14
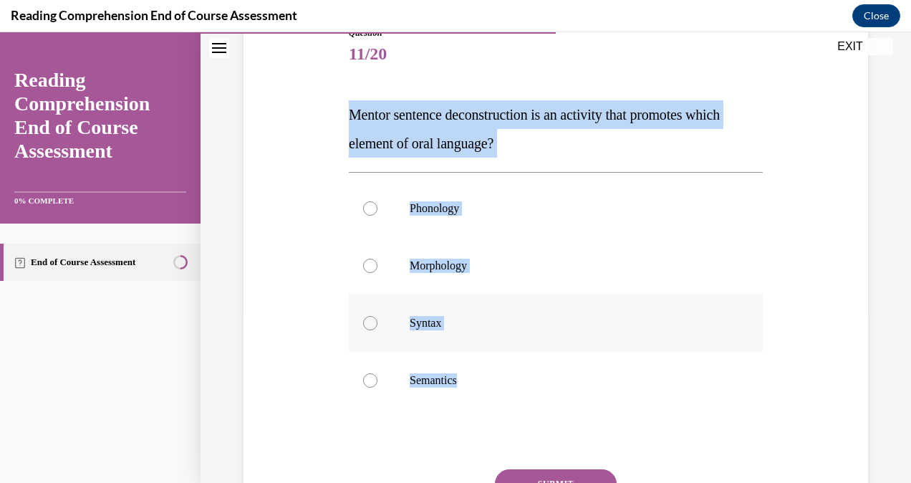
radio input "true"
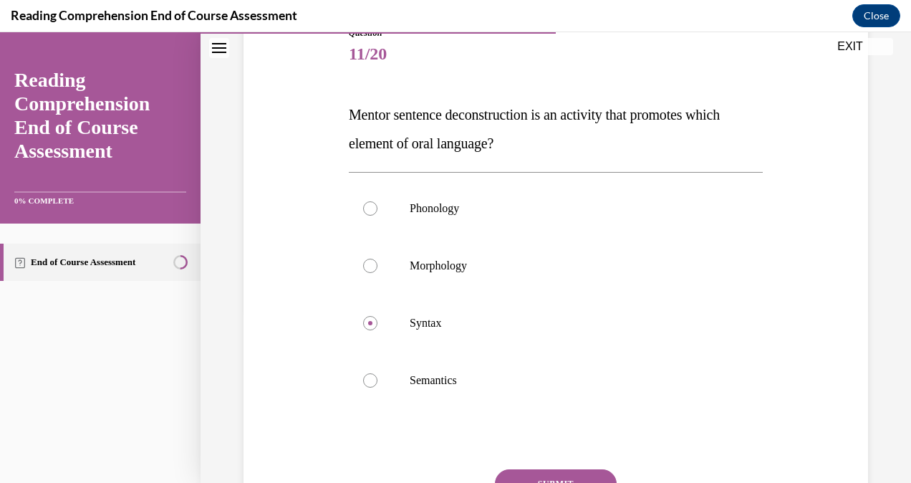
click at [514, 471] on button "SUBMIT" at bounding box center [556, 483] width 122 height 29
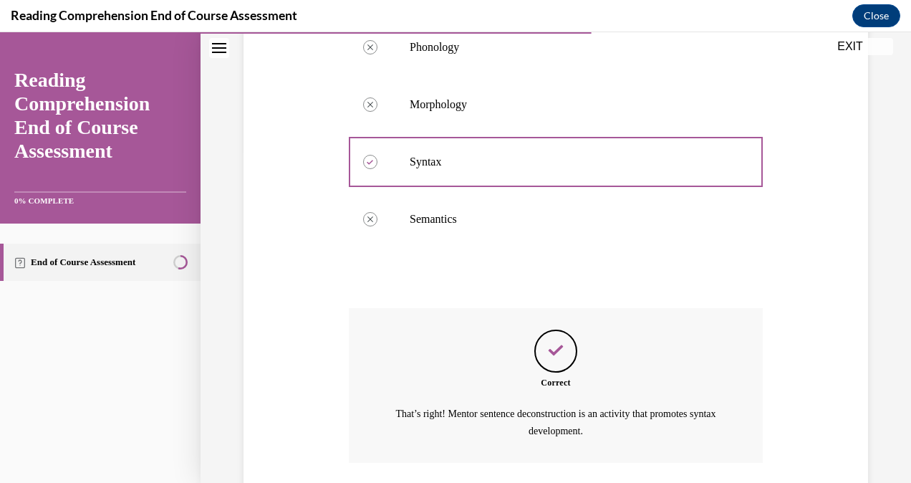
scroll to position [437, 0]
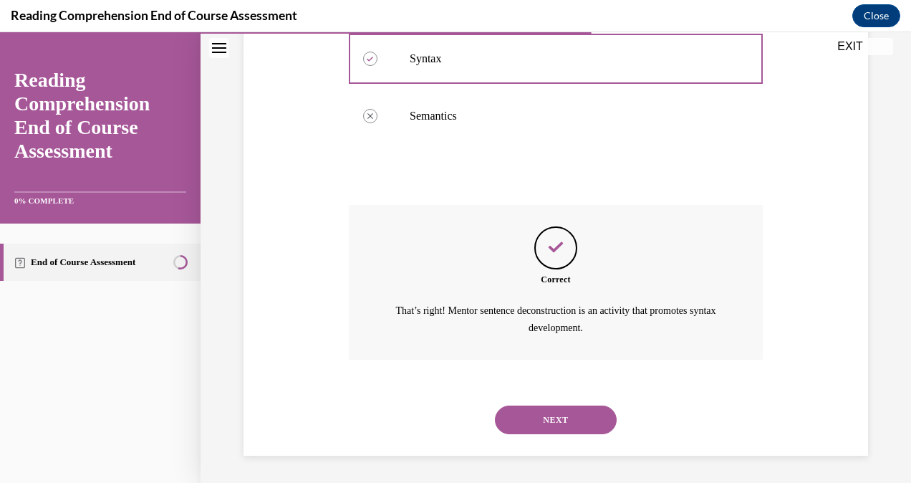
click at [519, 411] on button "NEXT" at bounding box center [556, 420] width 122 height 29
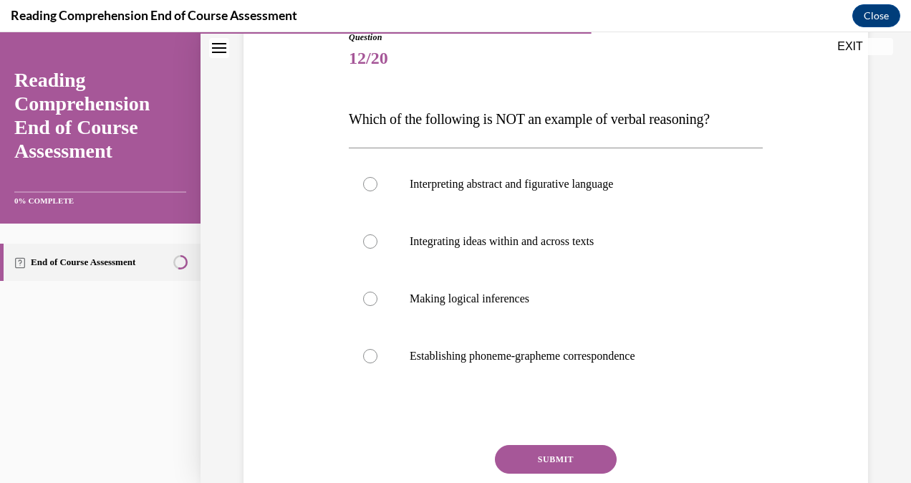
scroll to position [169, 0]
click at [493, 366] on label "Establishing phoneme-grapheme correspondence" at bounding box center [556, 355] width 414 height 57
click at [378, 363] on input "Establishing phoneme-grapheme correspondence" at bounding box center [370, 355] width 14 height 14
radio input "true"
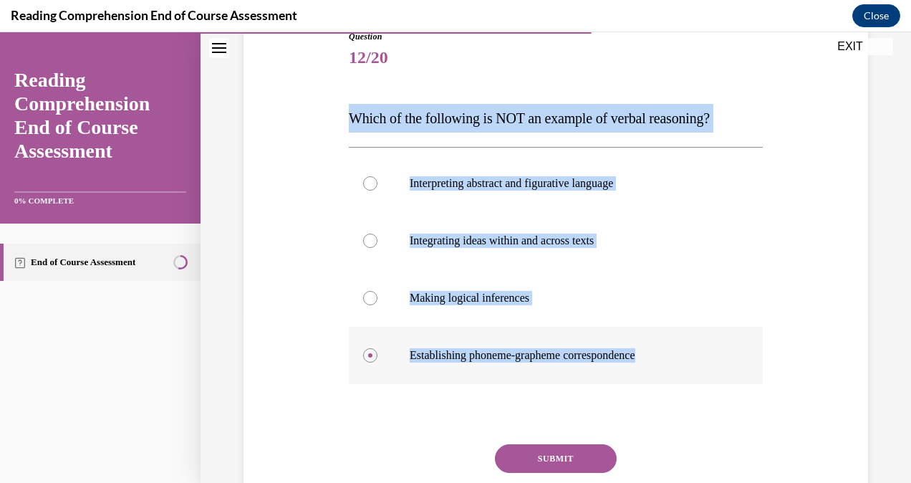
drag, startPoint x: 335, startPoint y: 122, endPoint x: 662, endPoint y: 351, distance: 399.1
click at [662, 351] on div "Question 12/20 Which of the following is NOT an example of verbal reasoning? In…" at bounding box center [556, 274] width 632 height 575
copy div "Which of the following is NOT an example of verbal reasoning? Interpreting abst…"
click at [428, 361] on p "Establishing phoneme-grapheme correspondence" at bounding box center [568, 355] width 317 height 14
click at [378, 361] on input "Establishing phoneme-grapheme correspondence" at bounding box center [370, 355] width 14 height 14
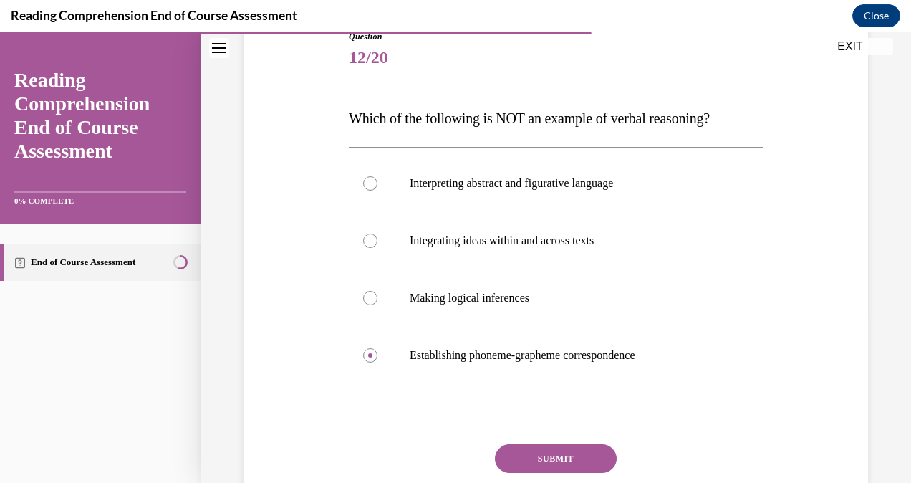
click at [517, 459] on button "SUBMIT" at bounding box center [556, 458] width 122 height 29
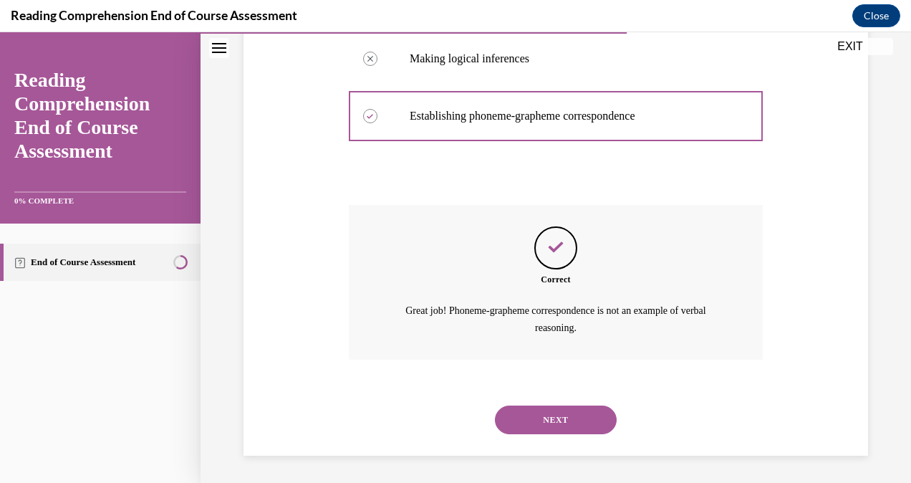
scroll to position [408, 0]
click at [547, 413] on button "NEXT" at bounding box center [556, 420] width 122 height 29
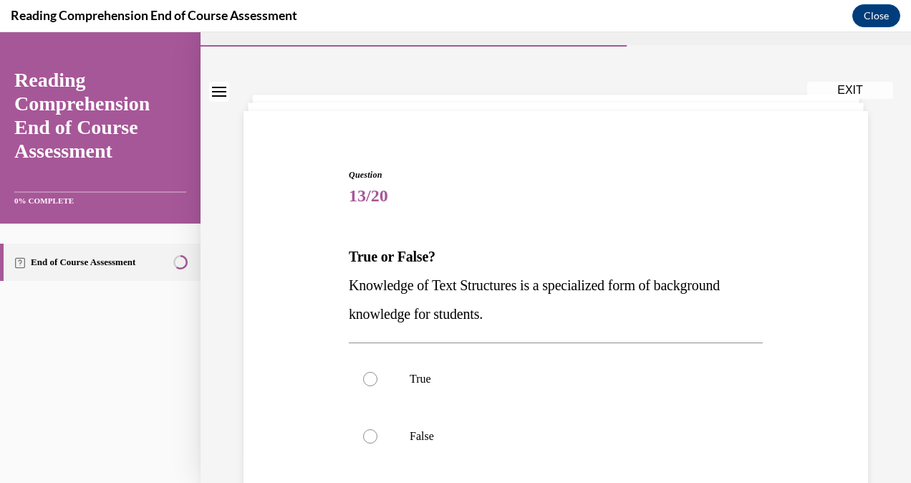
scroll to position [32, 0]
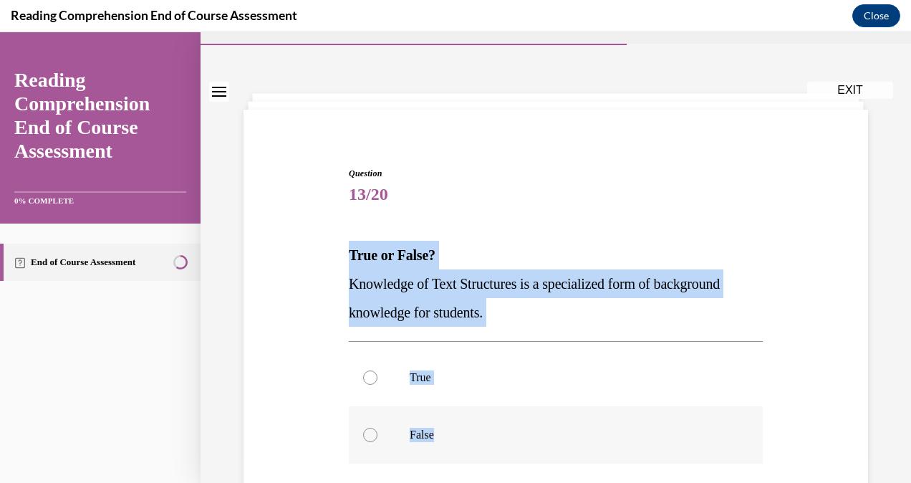
drag, startPoint x: 336, startPoint y: 259, endPoint x: 465, endPoint y: 457, distance: 236.1
click at [465, 457] on div "Question 13/20 True or False? Knowledge of Text Structures is a specialized for…" at bounding box center [556, 382] width 632 height 517
copy div "True or False? Knowledge of Text Structures is a specialized form of background…"
click at [398, 390] on label "True" at bounding box center [556, 377] width 414 height 57
click at [378, 385] on input "True" at bounding box center [370, 377] width 14 height 14
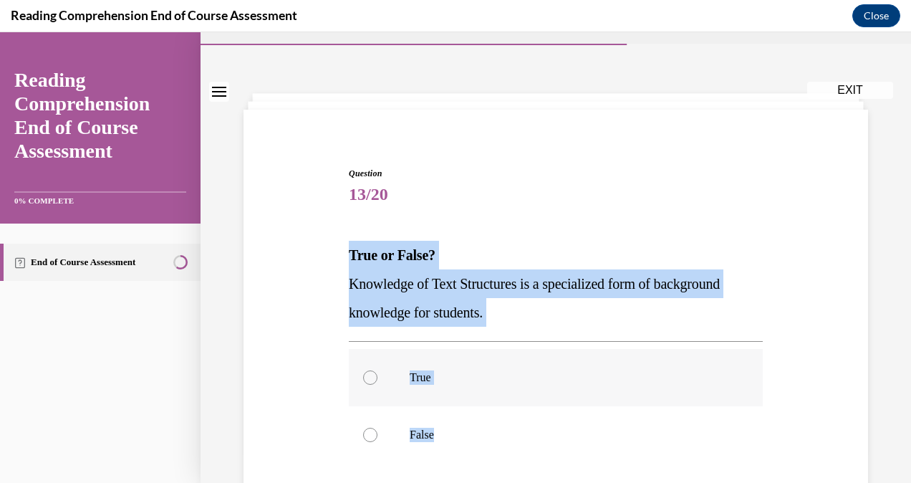
radio input "true"
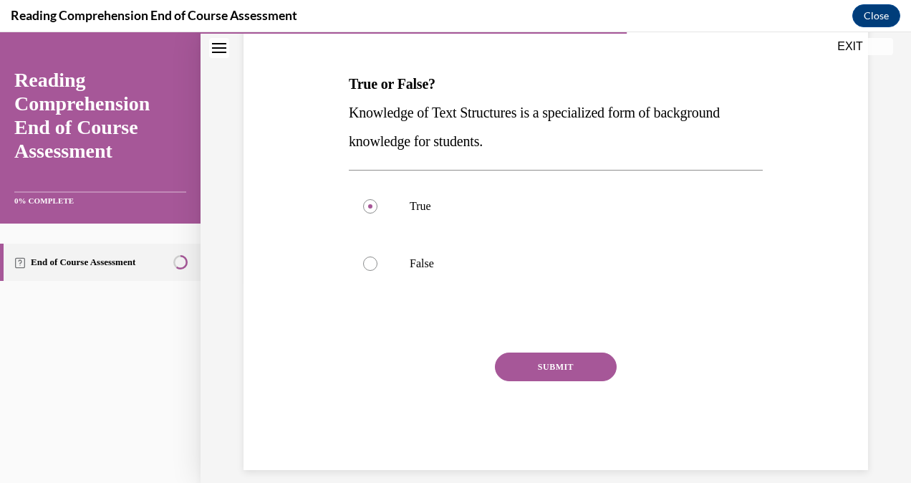
click at [509, 375] on button "SUBMIT" at bounding box center [556, 366] width 122 height 29
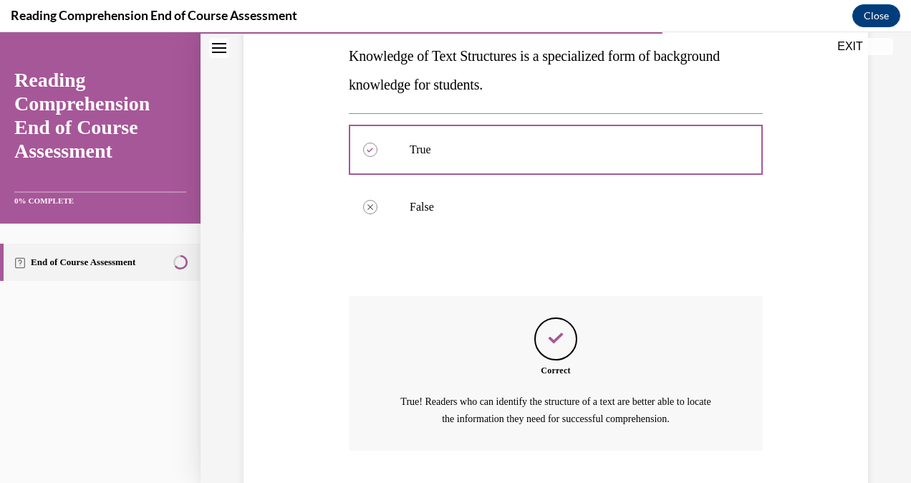
scroll to position [351, 0]
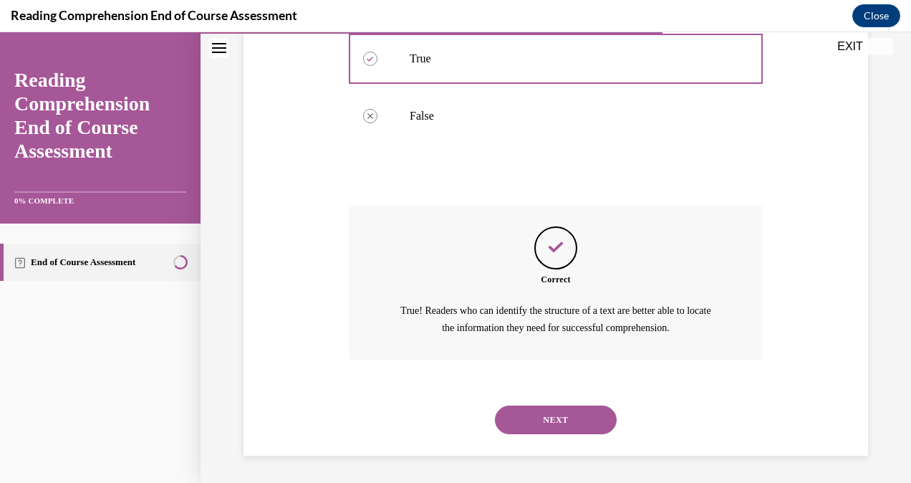
click at [520, 412] on button "NEXT" at bounding box center [556, 420] width 122 height 29
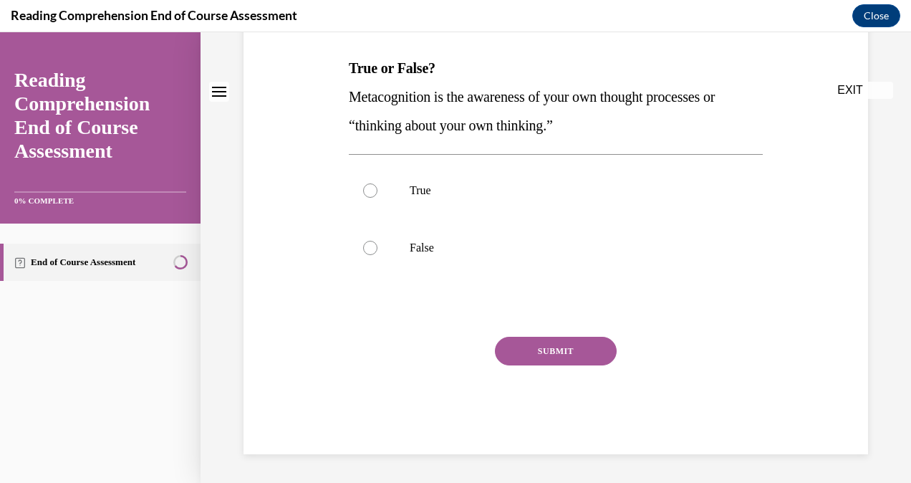
scroll to position [0, 0]
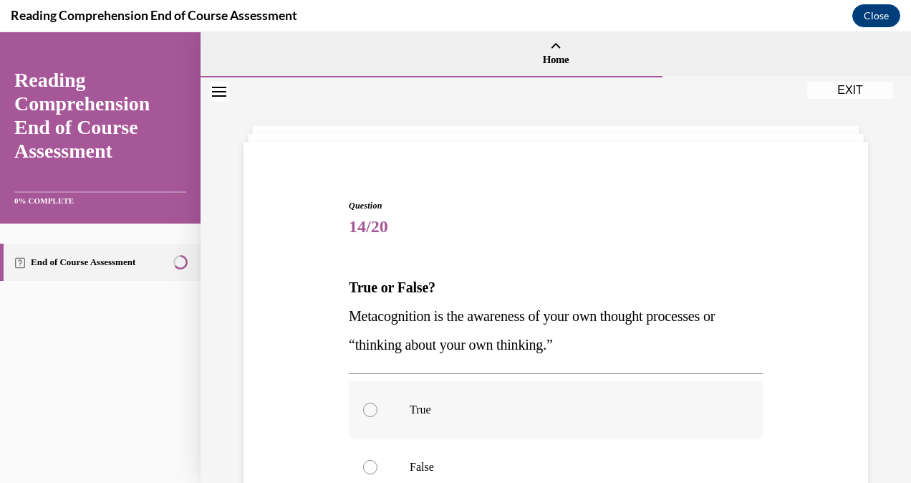
drag, startPoint x: 520, startPoint y: 412, endPoint x: 438, endPoint y: 427, distance: 83.0
click at [438, 427] on label "True" at bounding box center [556, 409] width 414 height 57
click at [378, 417] on input "True" at bounding box center [370, 410] width 14 height 14
radio input "true"
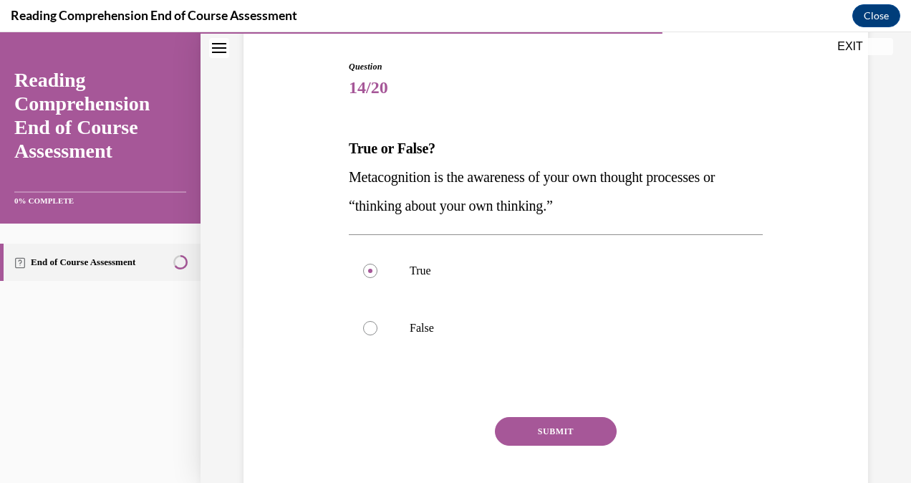
click at [534, 424] on button "SUBMIT" at bounding box center [556, 431] width 122 height 29
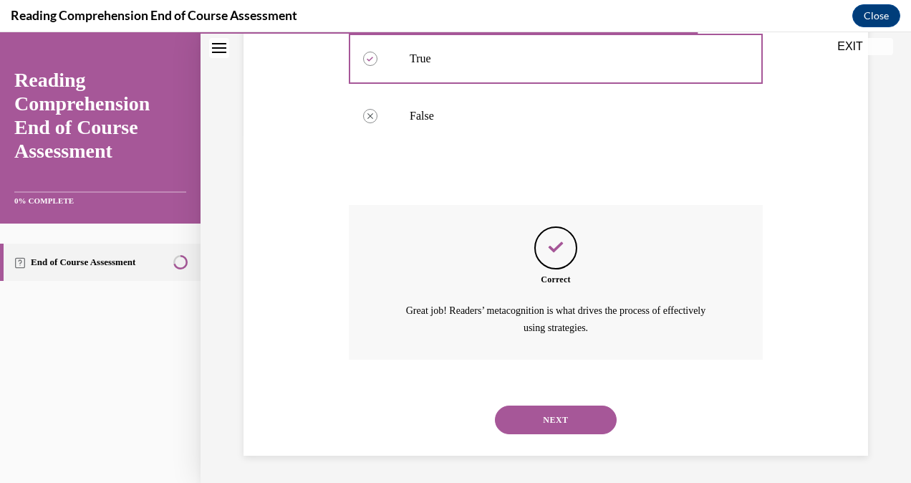
scroll to position [351, 0]
click at [534, 424] on button "NEXT" at bounding box center [556, 420] width 122 height 29
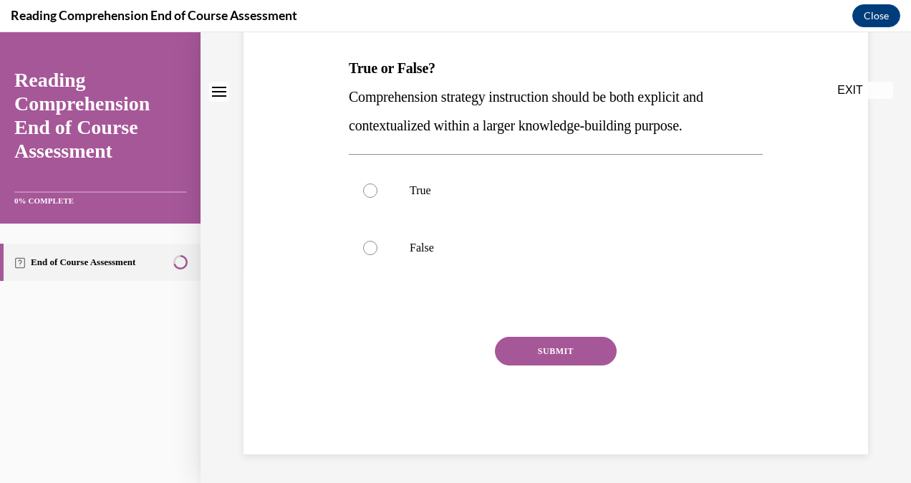
scroll to position [0, 0]
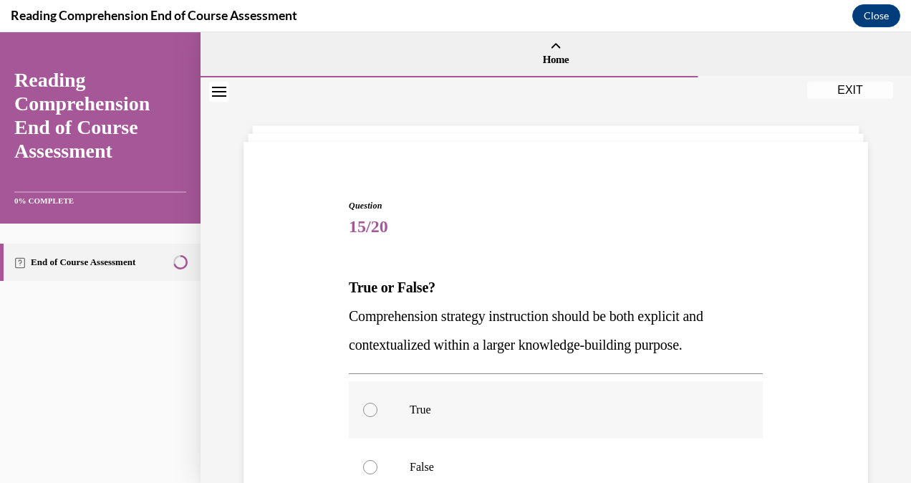
click at [512, 407] on p "True" at bounding box center [568, 410] width 317 height 14
click at [378, 407] on input "True" at bounding box center [370, 410] width 14 height 14
radio input "true"
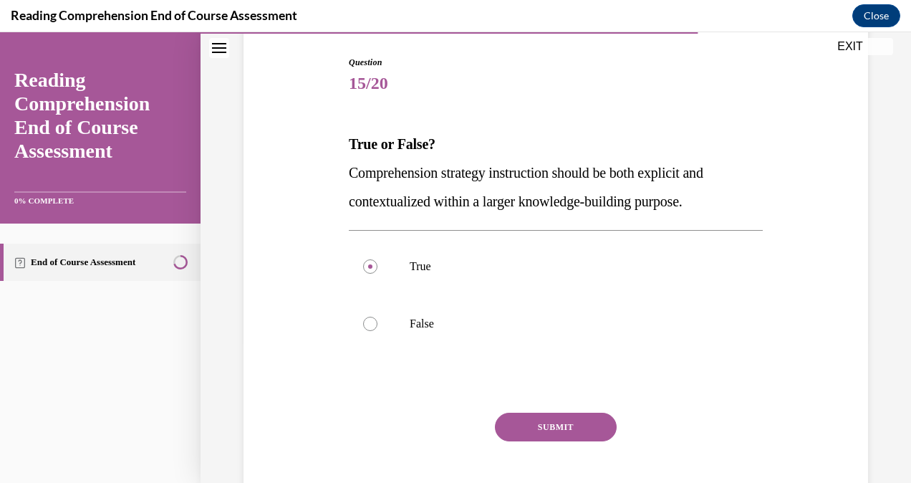
click at [516, 420] on button "SUBMIT" at bounding box center [556, 427] width 122 height 29
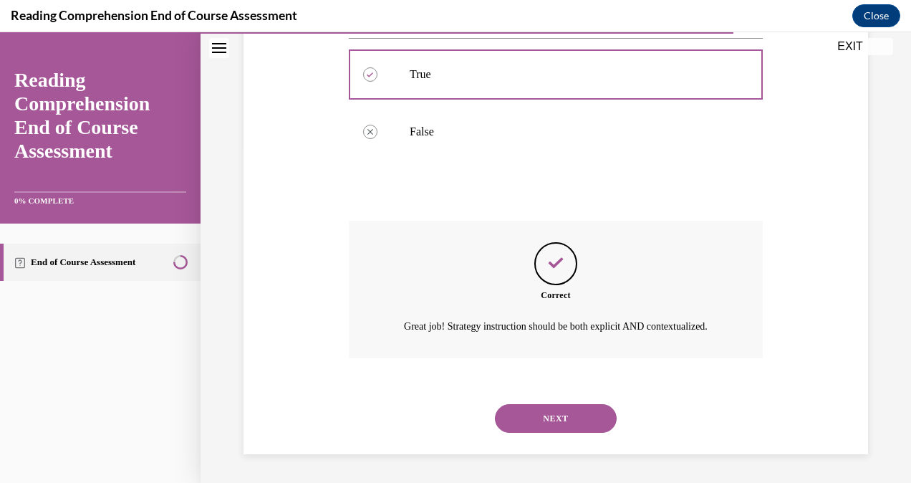
scroll to position [351, 0]
click at [529, 418] on button "NEXT" at bounding box center [556, 418] width 122 height 29
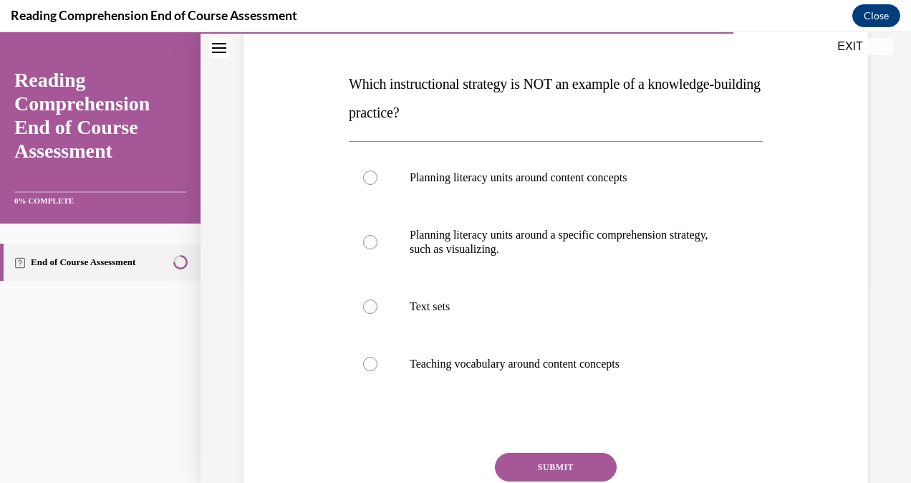
scroll to position [204, 0]
click at [565, 246] on p "Planning literacy units around a specific comprehension strategy, such as visua…" at bounding box center [568, 241] width 317 height 29
click at [378, 246] on input "Planning literacy units around a specific comprehension strategy, such as visua…" at bounding box center [370, 241] width 14 height 14
radio input "true"
click at [559, 461] on button "SUBMIT" at bounding box center [556, 466] width 122 height 29
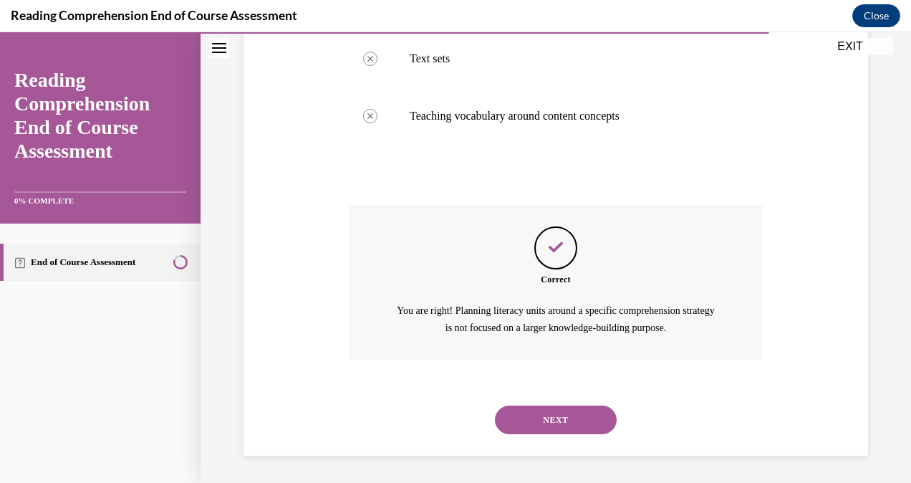
scroll to position [451, 0]
click at [544, 418] on button "NEXT" at bounding box center [556, 420] width 122 height 29
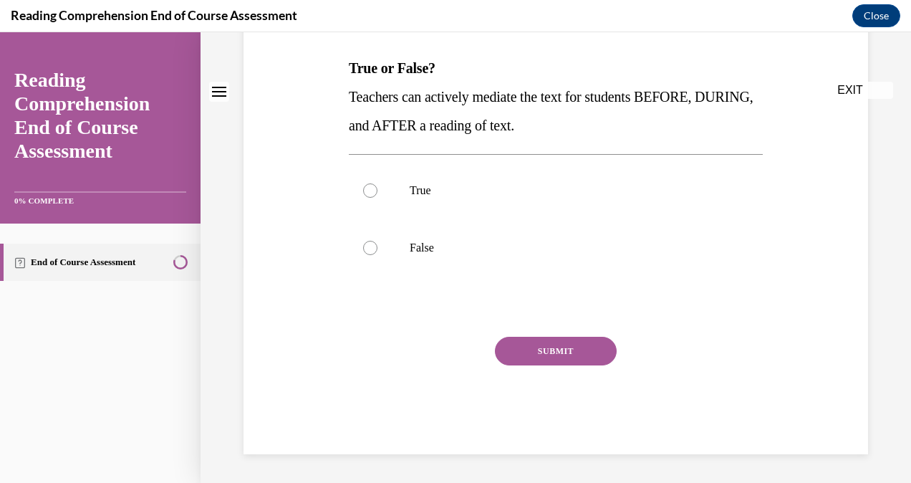
scroll to position [0, 0]
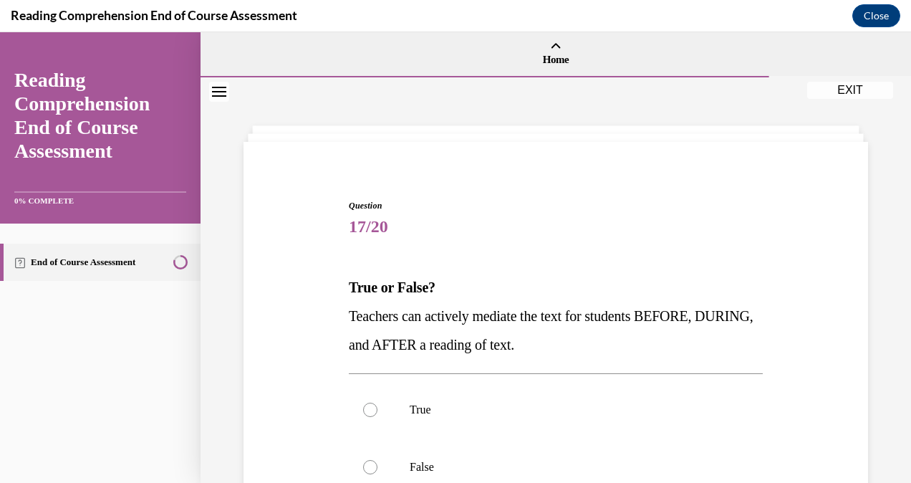
click at [544, 418] on label "True" at bounding box center [556, 409] width 414 height 57
click at [378, 417] on input "True" at bounding box center [370, 410] width 14 height 14
radio input "true"
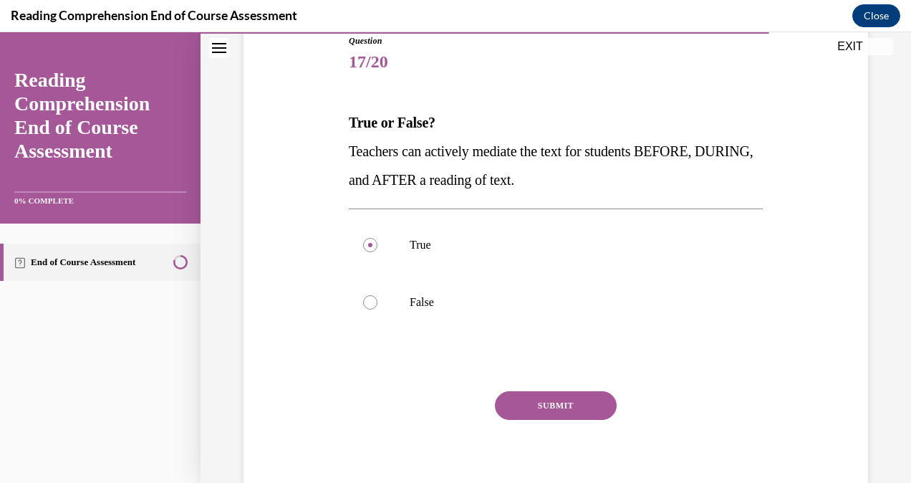
scroll to position [166, 0]
click at [540, 404] on button "SUBMIT" at bounding box center [556, 404] width 122 height 29
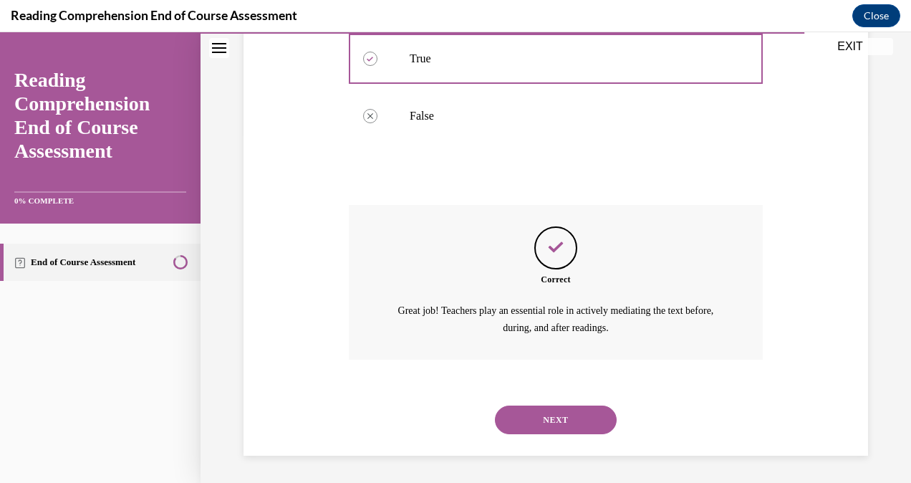
scroll to position [351, 0]
click at [537, 429] on button "NEXT" at bounding box center [556, 420] width 122 height 29
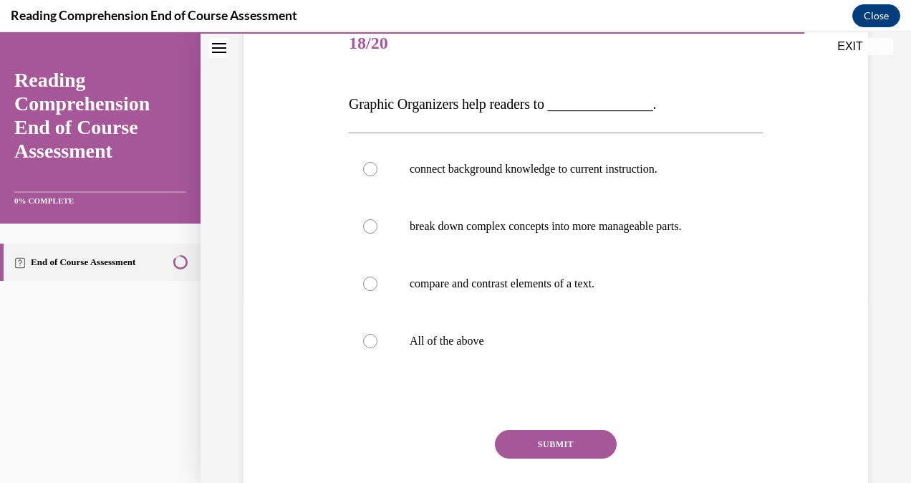
scroll to position [184, 0]
click at [539, 335] on p "All of the above" at bounding box center [568, 340] width 317 height 14
click at [378, 335] on input "All of the above" at bounding box center [370, 340] width 14 height 14
radio input "true"
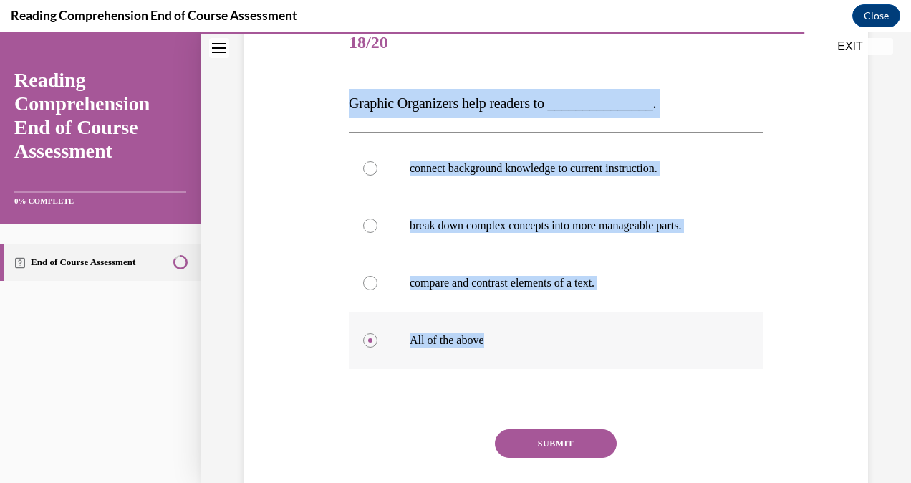
drag, startPoint x: 345, startPoint y: 106, endPoint x: 501, endPoint y: 327, distance: 269.9
click at [501, 327] on div "Question 18/20 Graphic Organizers help readers to _______________. connect back…" at bounding box center [555, 270] width 421 height 553
copy div "Graphic Organizers help readers to _______________. connect background knowledg…"
click at [497, 342] on p "All of the above" at bounding box center [568, 340] width 317 height 14
click at [378, 342] on input "All of the above" at bounding box center [370, 340] width 14 height 14
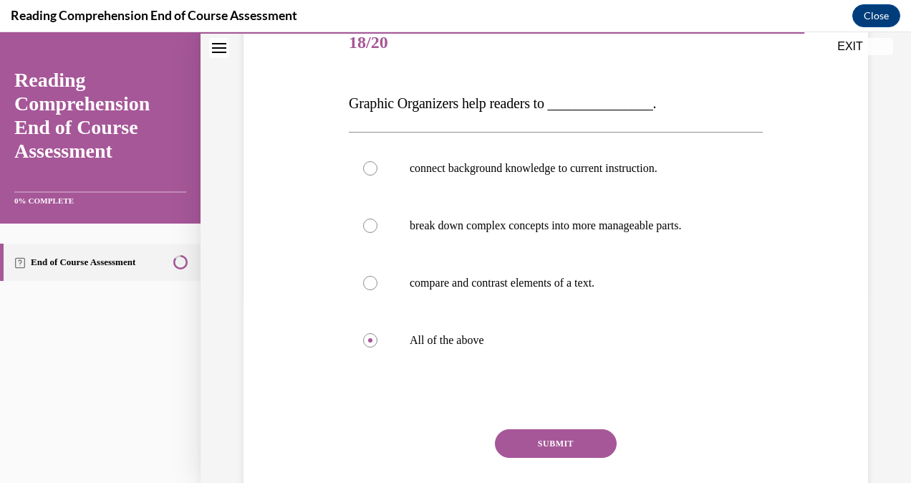
click at [513, 445] on button "SUBMIT" at bounding box center [556, 443] width 122 height 29
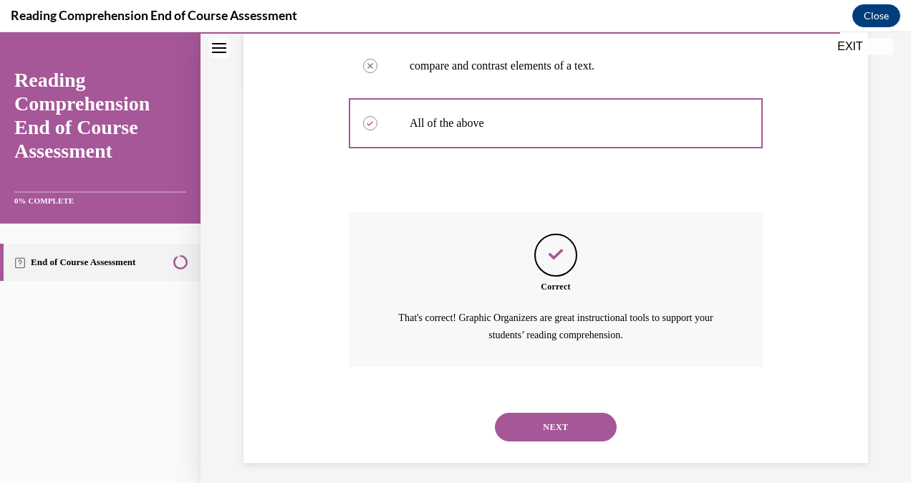
scroll to position [408, 0]
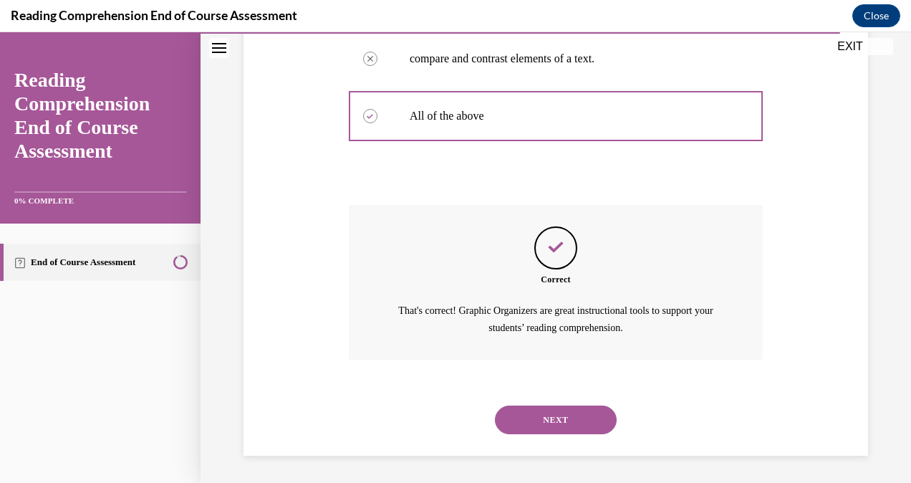
click at [513, 426] on button "NEXT" at bounding box center [556, 420] width 122 height 29
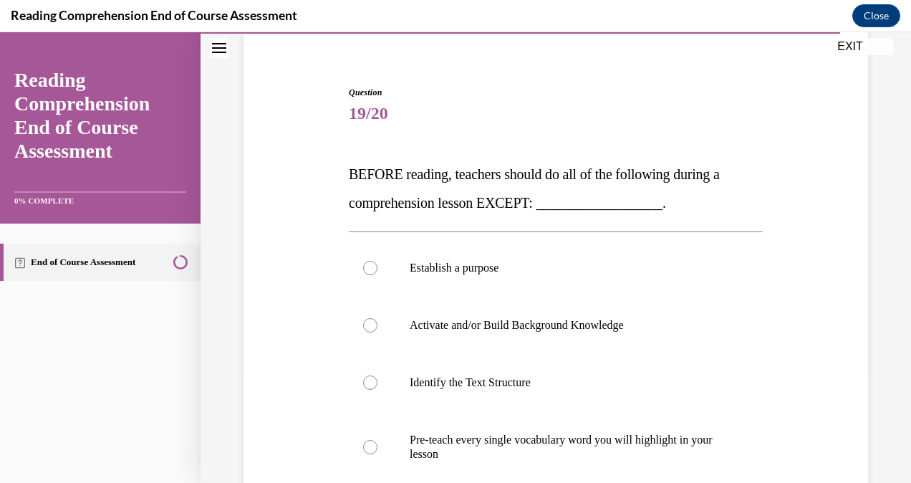
scroll to position [135, 0]
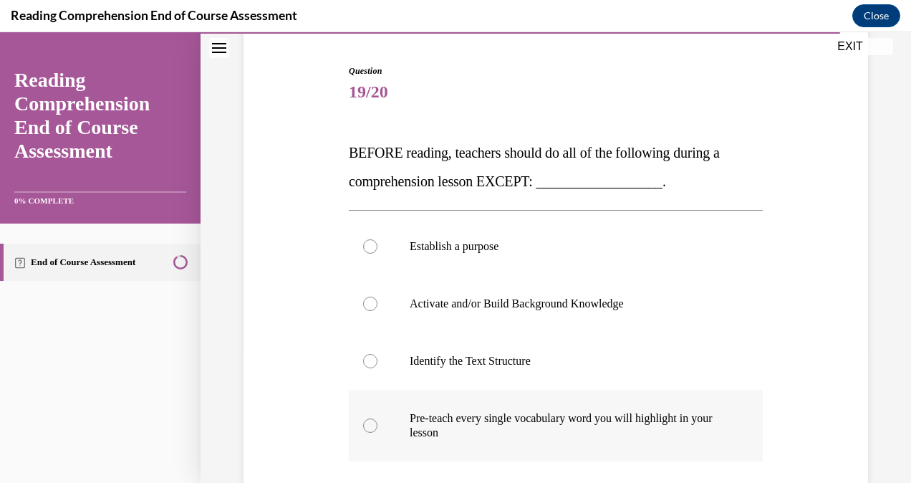
click at [567, 437] on p "Pre-teach every single vocabulary word you will highlight in your lesson" at bounding box center [568, 425] width 317 height 29
click at [378, 433] on input "Pre-teach every single vocabulary word you will highlight in your lesson" at bounding box center [370, 425] width 14 height 14
radio input "true"
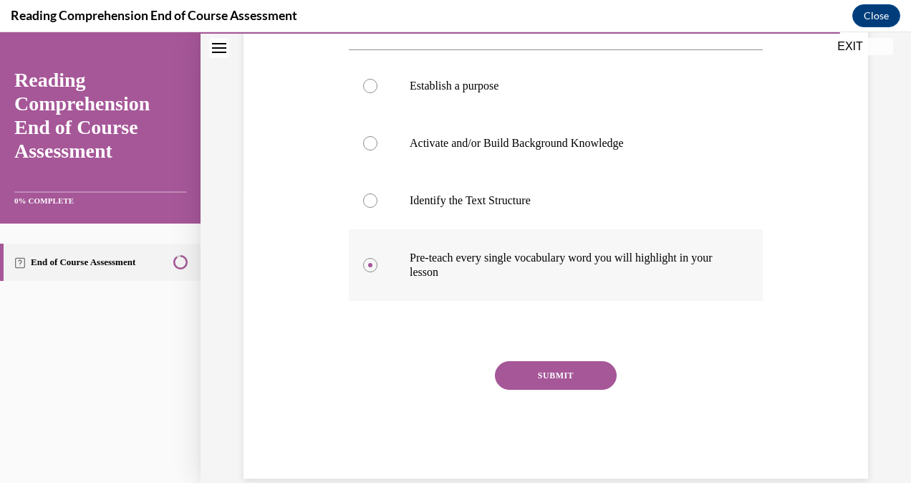
scroll to position [299, 0]
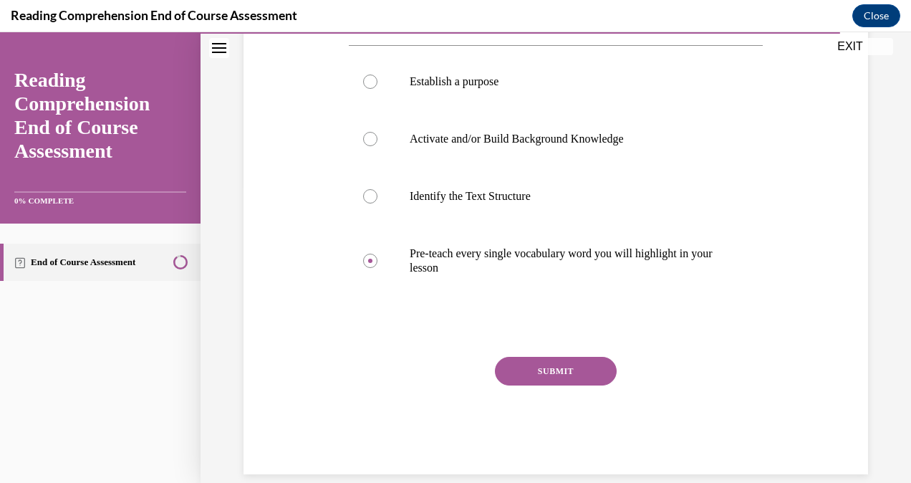
click at [556, 377] on button "SUBMIT" at bounding box center [556, 371] width 122 height 29
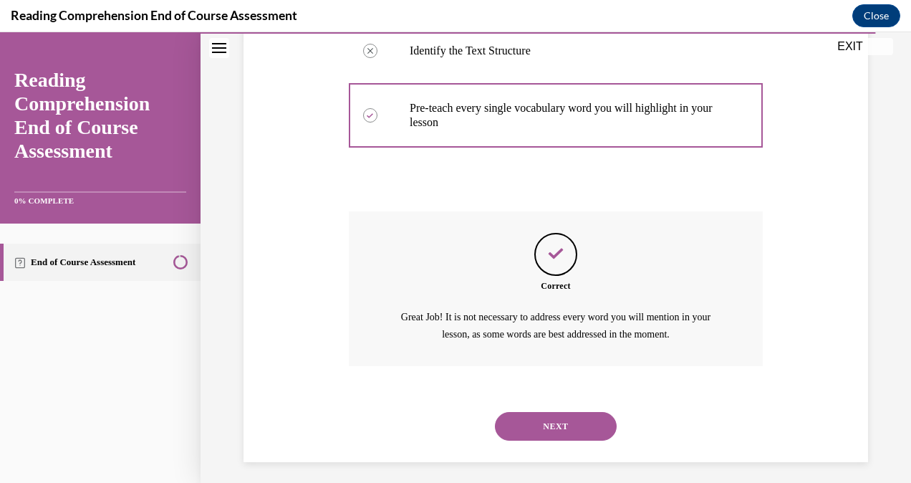
scroll to position [451, 0]
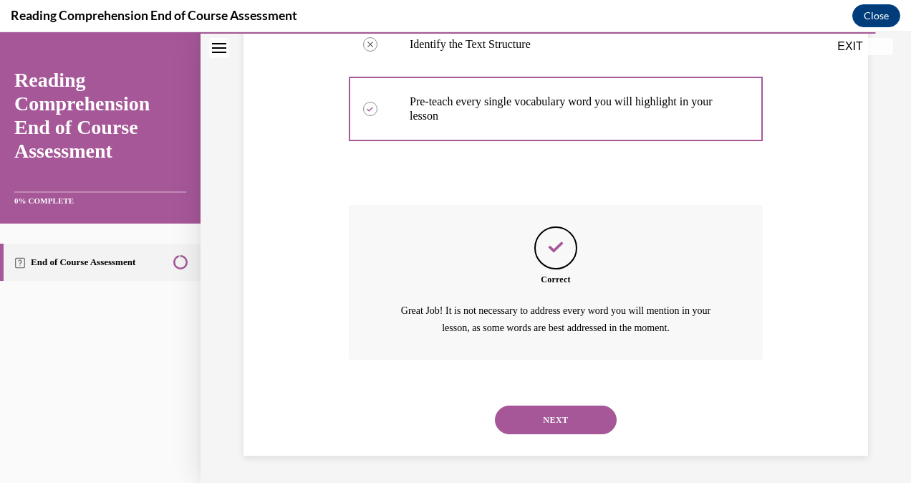
click at [541, 413] on button "NEXT" at bounding box center [556, 420] width 122 height 29
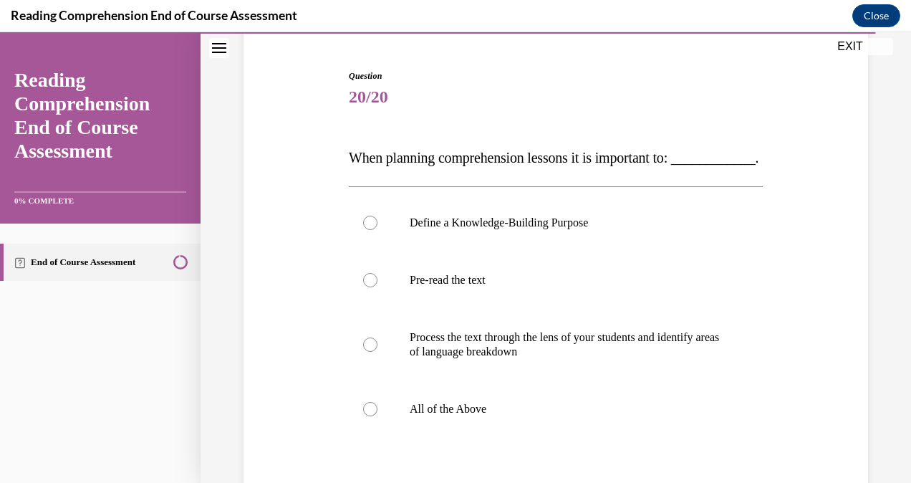
scroll to position [130, 0]
click at [529, 428] on label "All of the Above" at bounding box center [556, 408] width 414 height 57
click at [378, 416] on input "All of the Above" at bounding box center [370, 408] width 14 height 14
radio input "true"
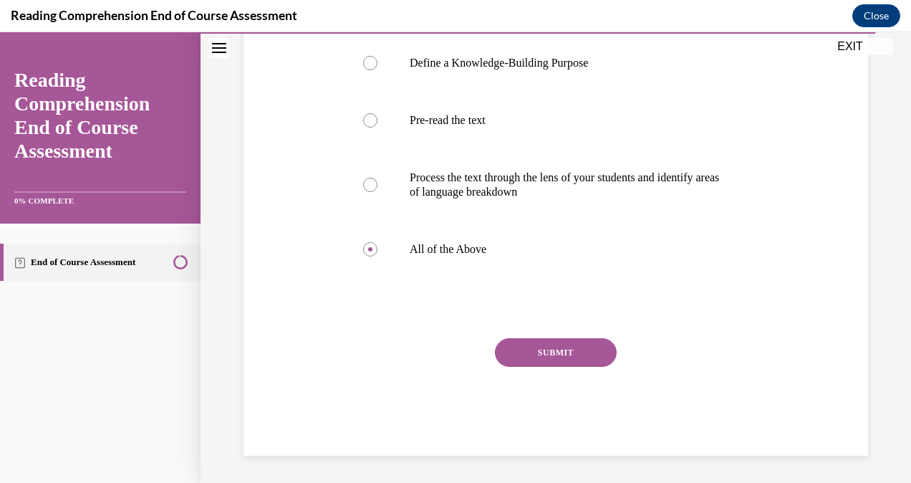
click at [537, 367] on button "SUBMIT" at bounding box center [556, 352] width 122 height 29
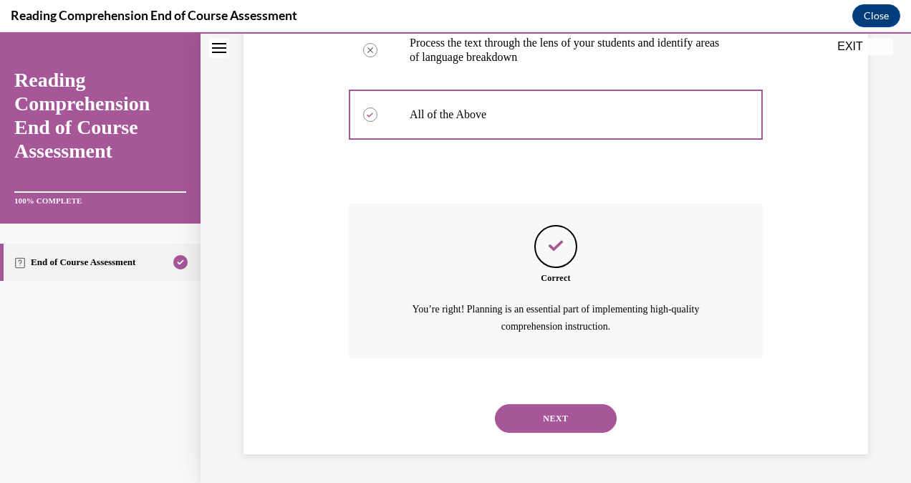
scroll to position [451, 0]
click at [550, 428] on button "NEXT" at bounding box center [556, 418] width 122 height 29
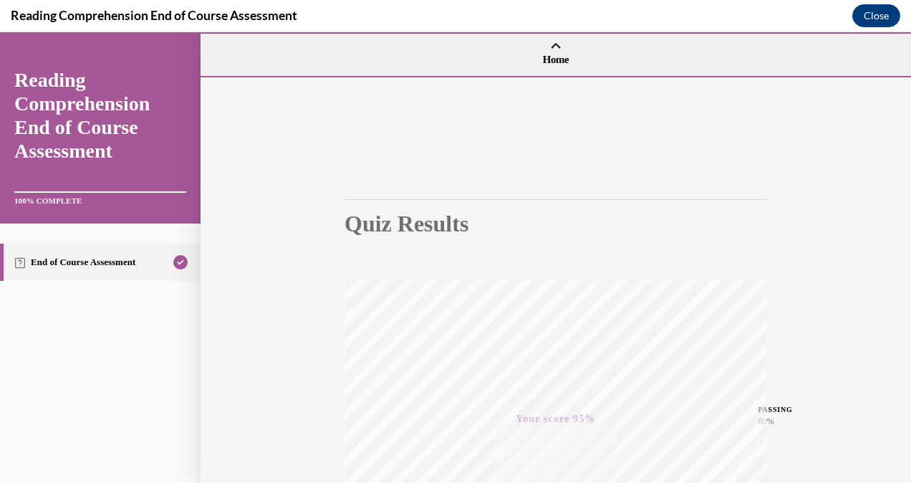
scroll to position [283, 0]
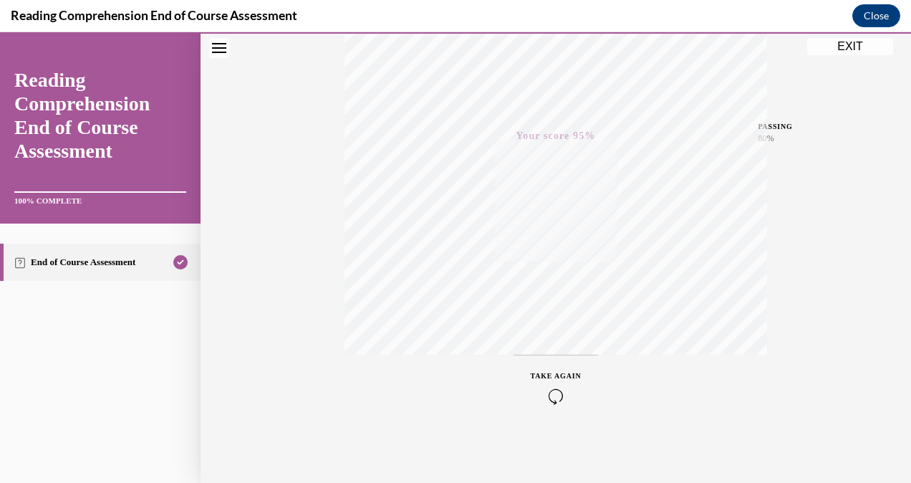
click at [840, 46] on button "EXIT" at bounding box center [850, 46] width 86 height 17
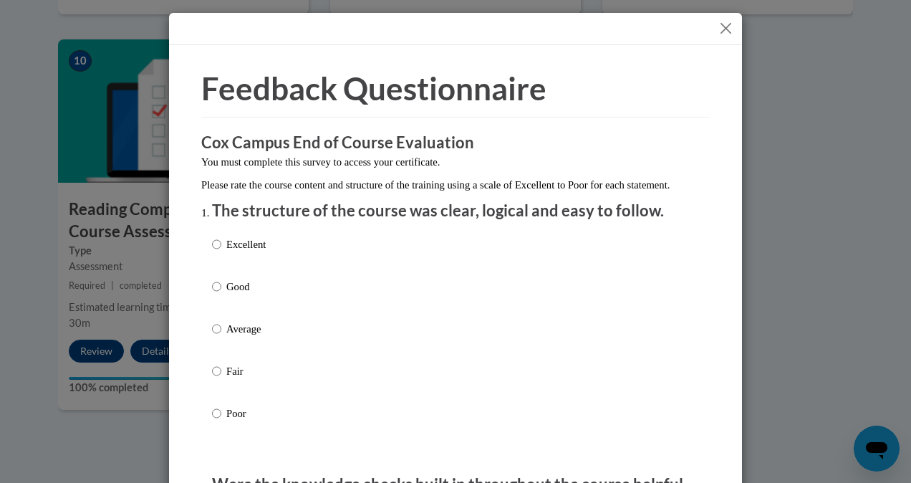
click at [337, 267] on div "Excellent Good Average Fair Poor" at bounding box center [455, 346] width 487 height 234
click at [214, 252] on input "Excellent" at bounding box center [216, 244] width 9 height 16
radio input "true"
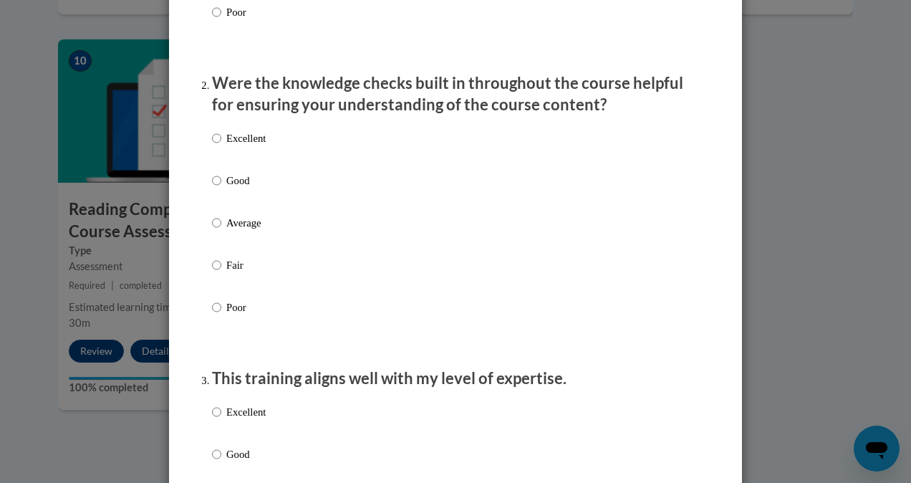
scroll to position [403, 0]
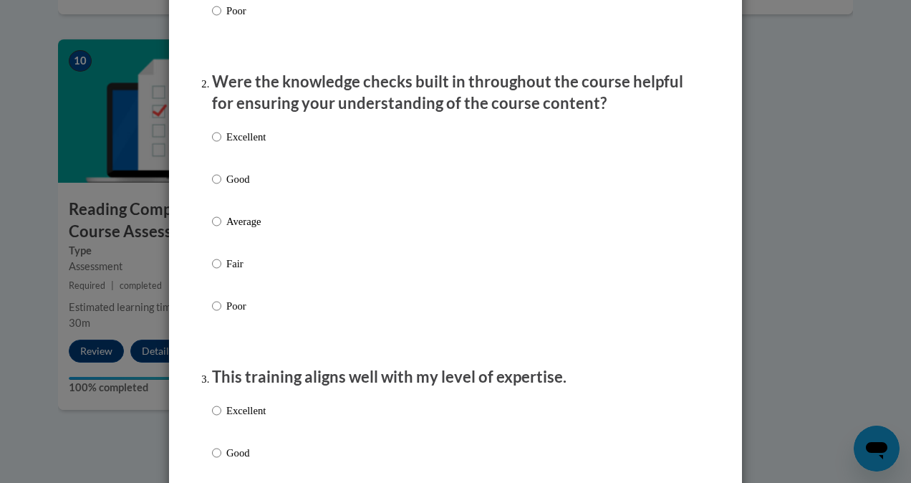
click at [226, 187] on p "Good" at bounding box center [245, 179] width 39 height 16
click at [221, 187] on input "Good" at bounding box center [216, 179] width 9 height 16
radio input "true"
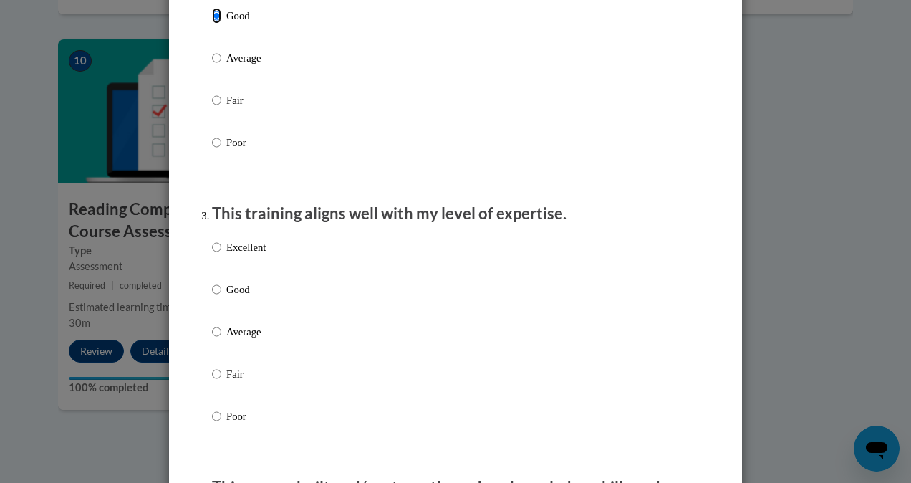
scroll to position [628, 0]
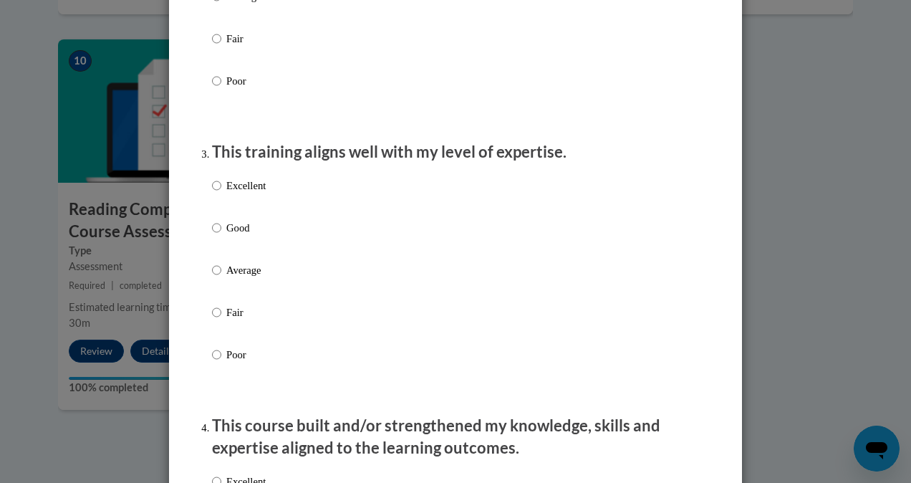
click at [236, 236] on p "Good" at bounding box center [245, 228] width 39 height 16
click at [221, 236] on input "Good" at bounding box center [216, 228] width 9 height 16
radio input "true"
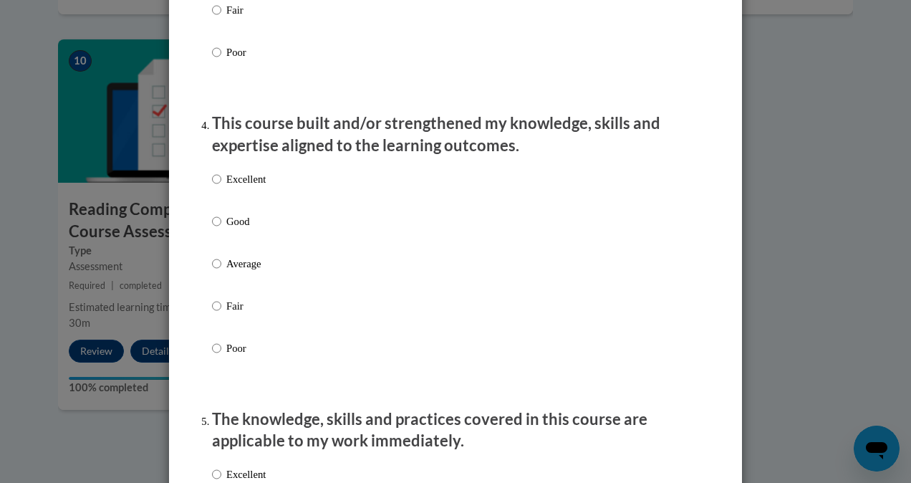
click at [239, 229] on p "Good" at bounding box center [245, 222] width 39 height 16
click at [221, 229] on input "Good" at bounding box center [216, 222] width 9 height 16
radio input "true"
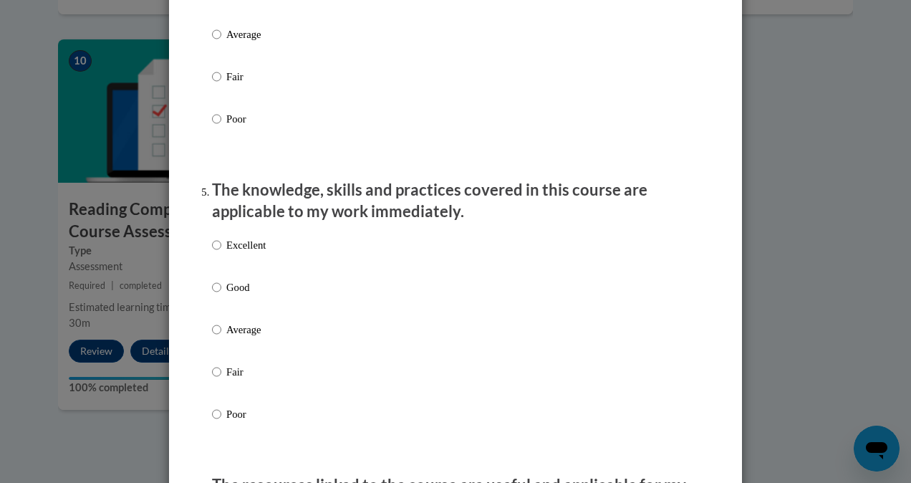
scroll to position [1160, 0]
click at [236, 294] on p "Good" at bounding box center [245, 287] width 39 height 16
click at [221, 294] on input "Good" at bounding box center [216, 287] width 9 height 16
radio input "true"
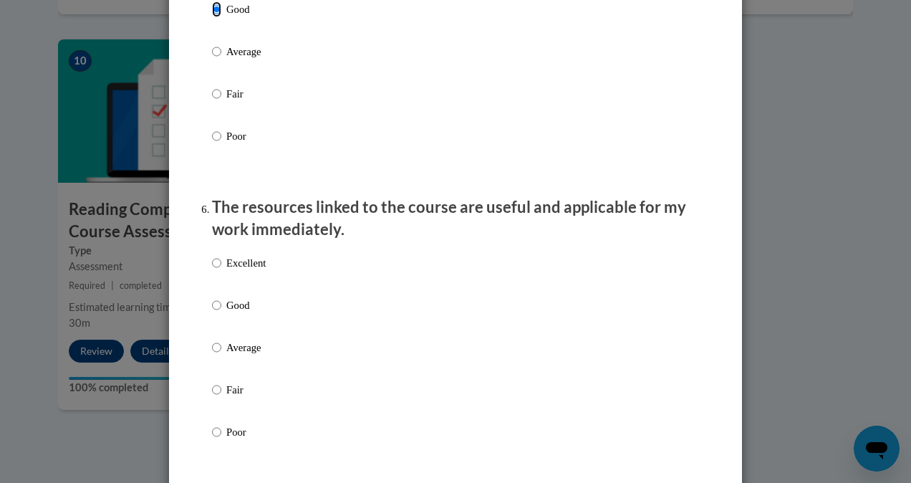
scroll to position [1438, 0]
click at [238, 312] on p "Good" at bounding box center [245, 305] width 39 height 16
click at [221, 312] on input "Good" at bounding box center [216, 305] width 9 height 16
radio input "true"
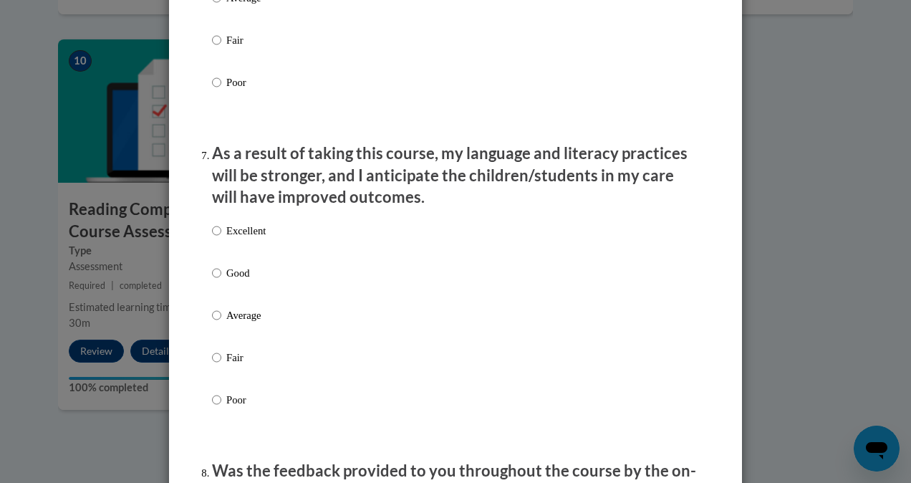
scroll to position [1790, 0]
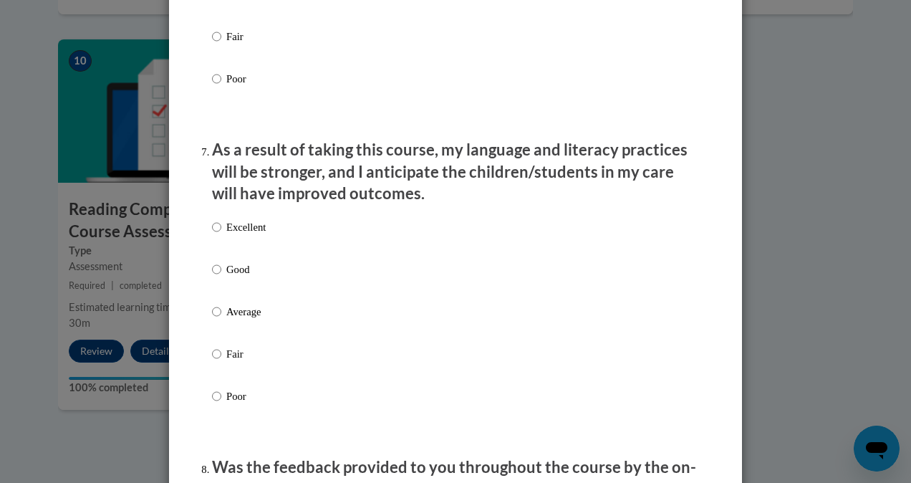
click at [234, 277] on p "Good" at bounding box center [245, 270] width 39 height 16
click at [221, 277] on input "Good" at bounding box center [216, 270] width 9 height 16
radio input "true"
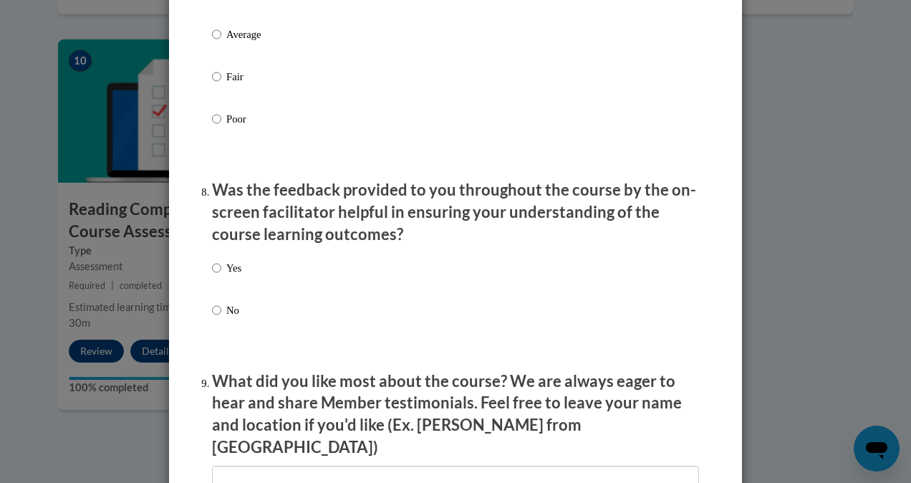
scroll to position [2068, 0]
click at [232, 275] on p "Yes" at bounding box center [233, 267] width 15 height 16
click at [221, 275] on input "Yes" at bounding box center [216, 267] width 9 height 16
radio input "true"
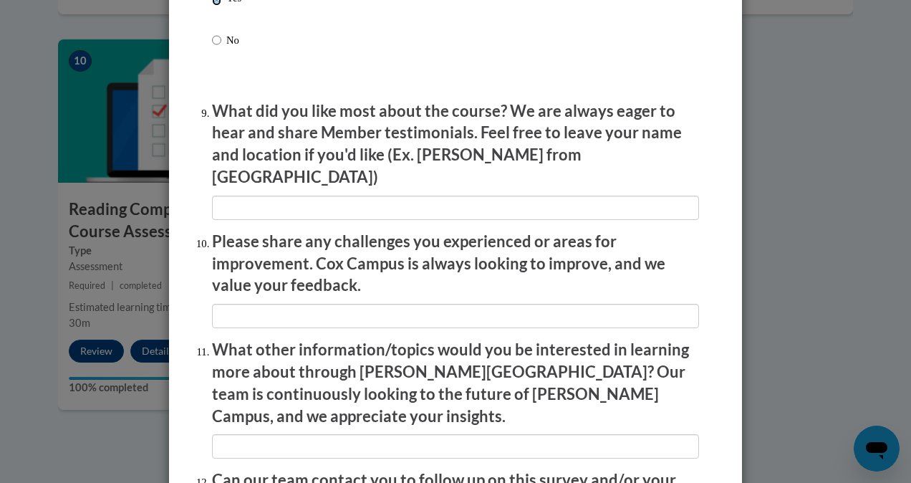
scroll to position [2496, 0]
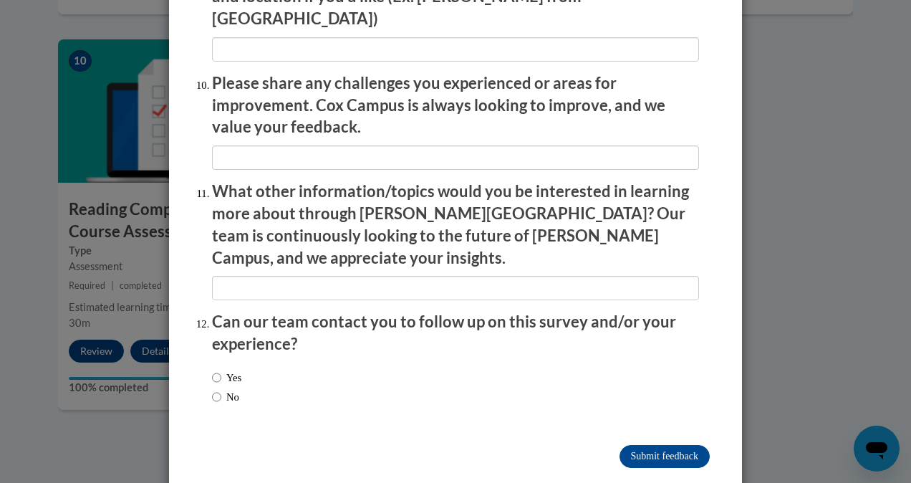
click at [227, 389] on label "No" at bounding box center [225, 397] width 27 height 16
click at [221, 389] on input "No" at bounding box center [216, 397] width 9 height 16
radio input "true"
click at [672, 445] on input "Submit feedback" at bounding box center [665, 456] width 90 height 23
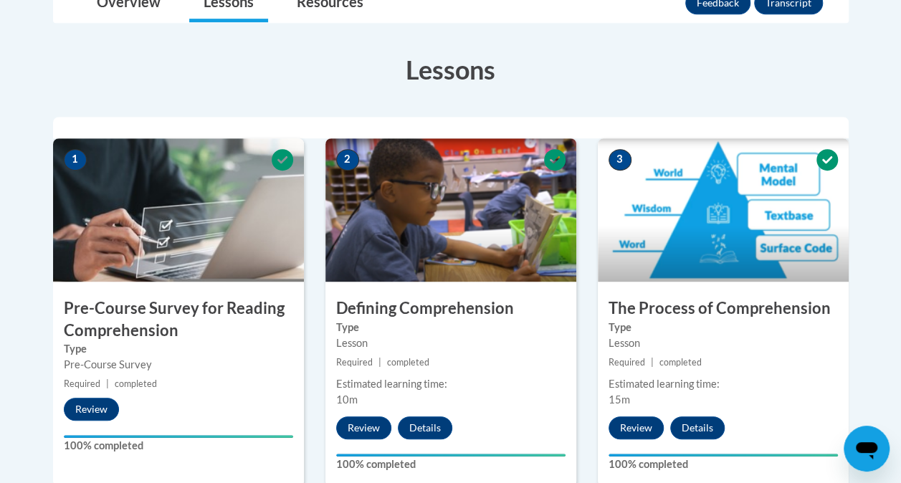
scroll to position [0, 0]
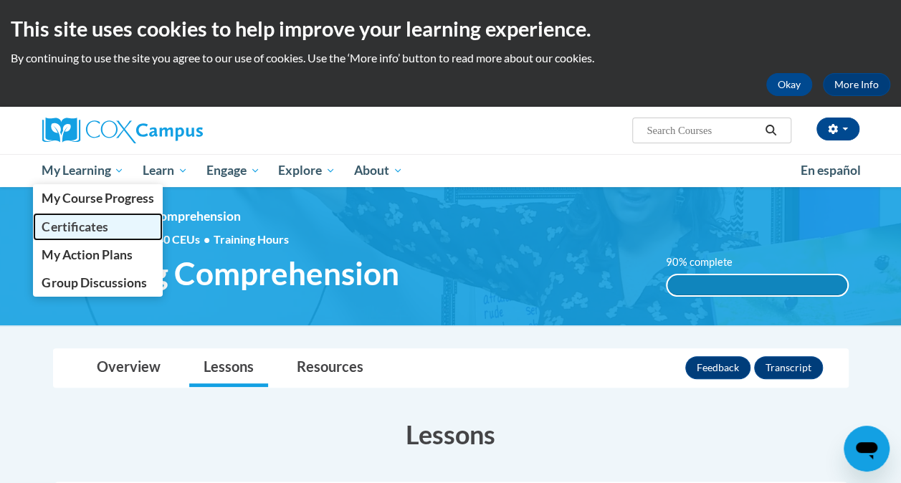
click at [70, 231] on span "Certificates" at bounding box center [75, 226] width 66 height 15
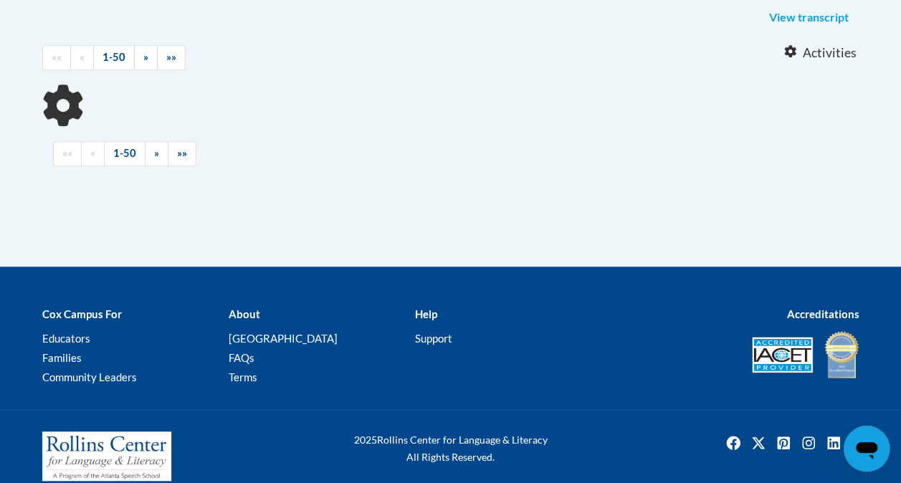
scroll to position [377, 0]
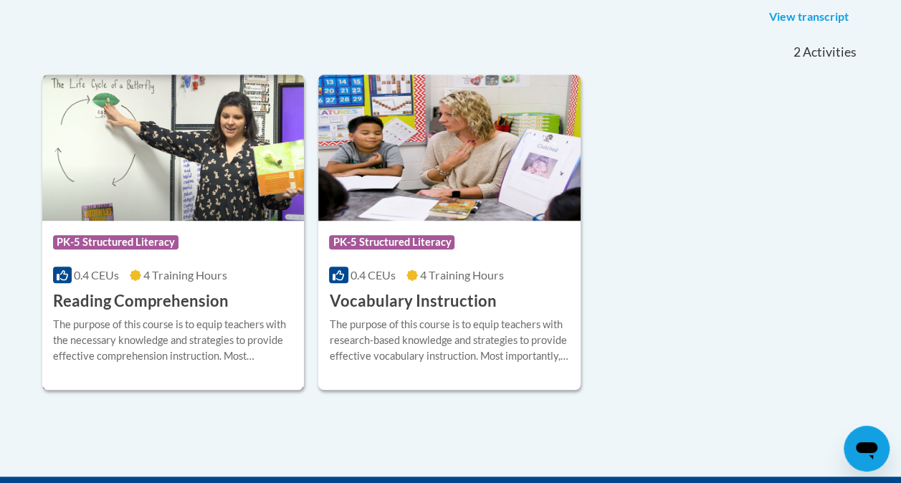
click at [183, 297] on h3 "Reading Comprehension" at bounding box center [141, 301] width 176 height 22
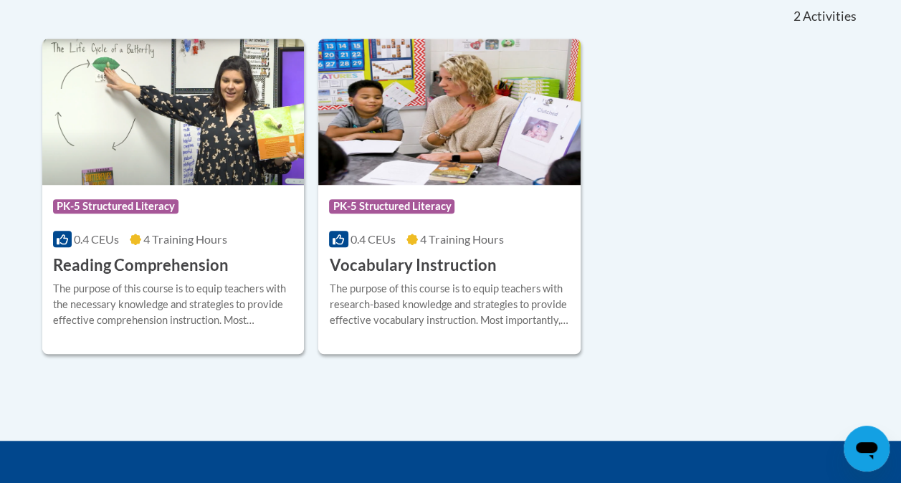
scroll to position [415, 0]
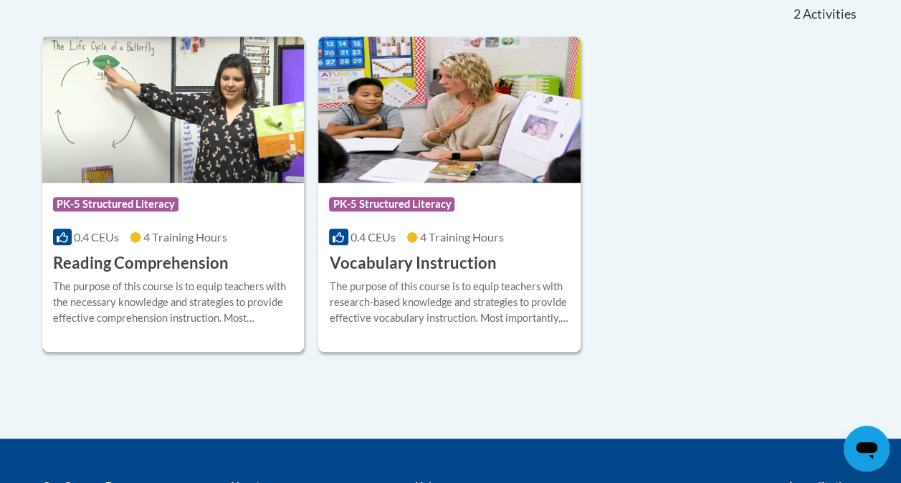
click at [173, 267] on h3 "Reading Comprehension" at bounding box center [141, 263] width 176 height 22
